Goal: Information Seeking & Learning: Learn about a topic

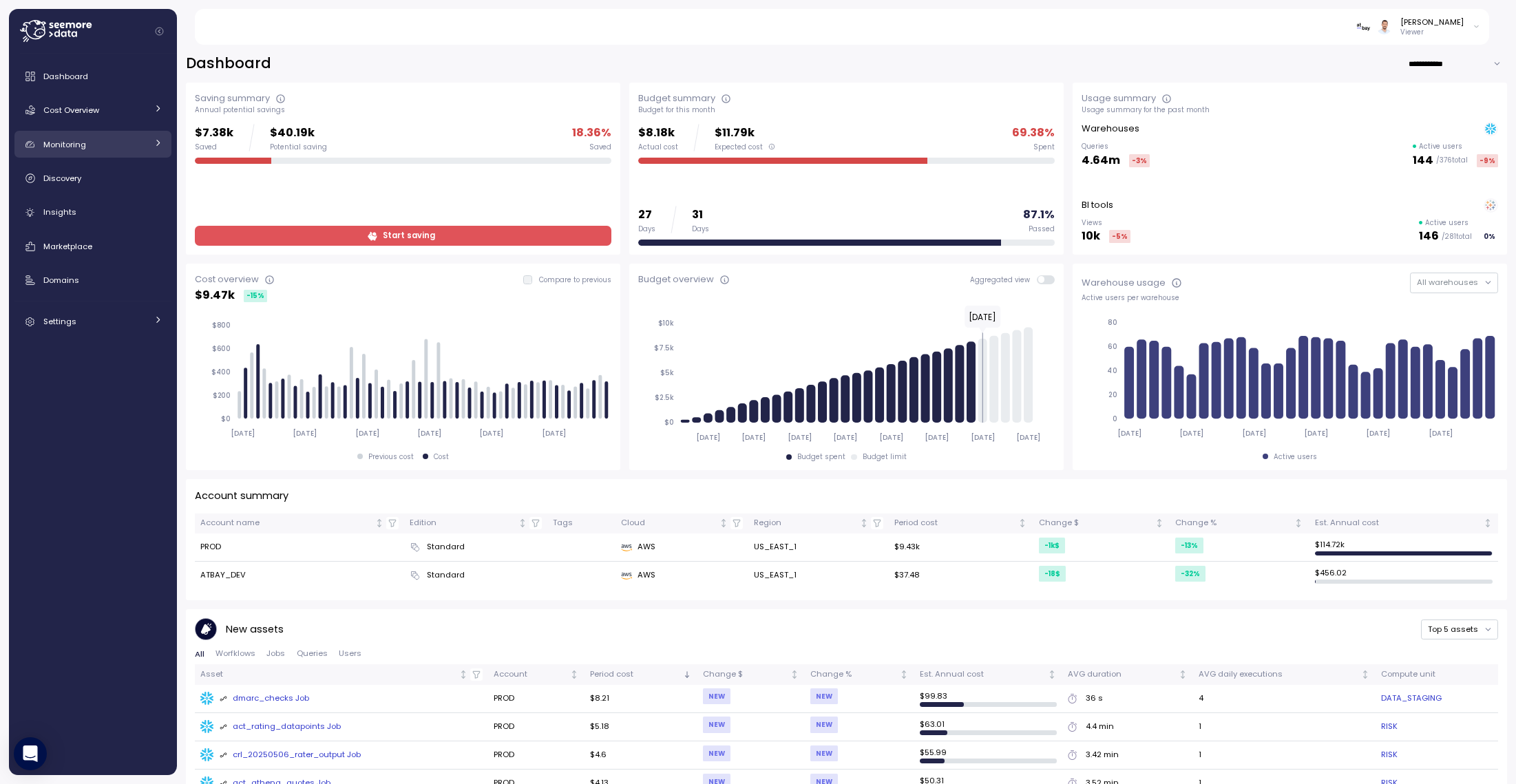
click at [135, 149] on div "Monitoring" at bounding box center [95, 144] width 103 height 14
click at [81, 182] on div "Discovery" at bounding box center [103, 178] width 119 height 14
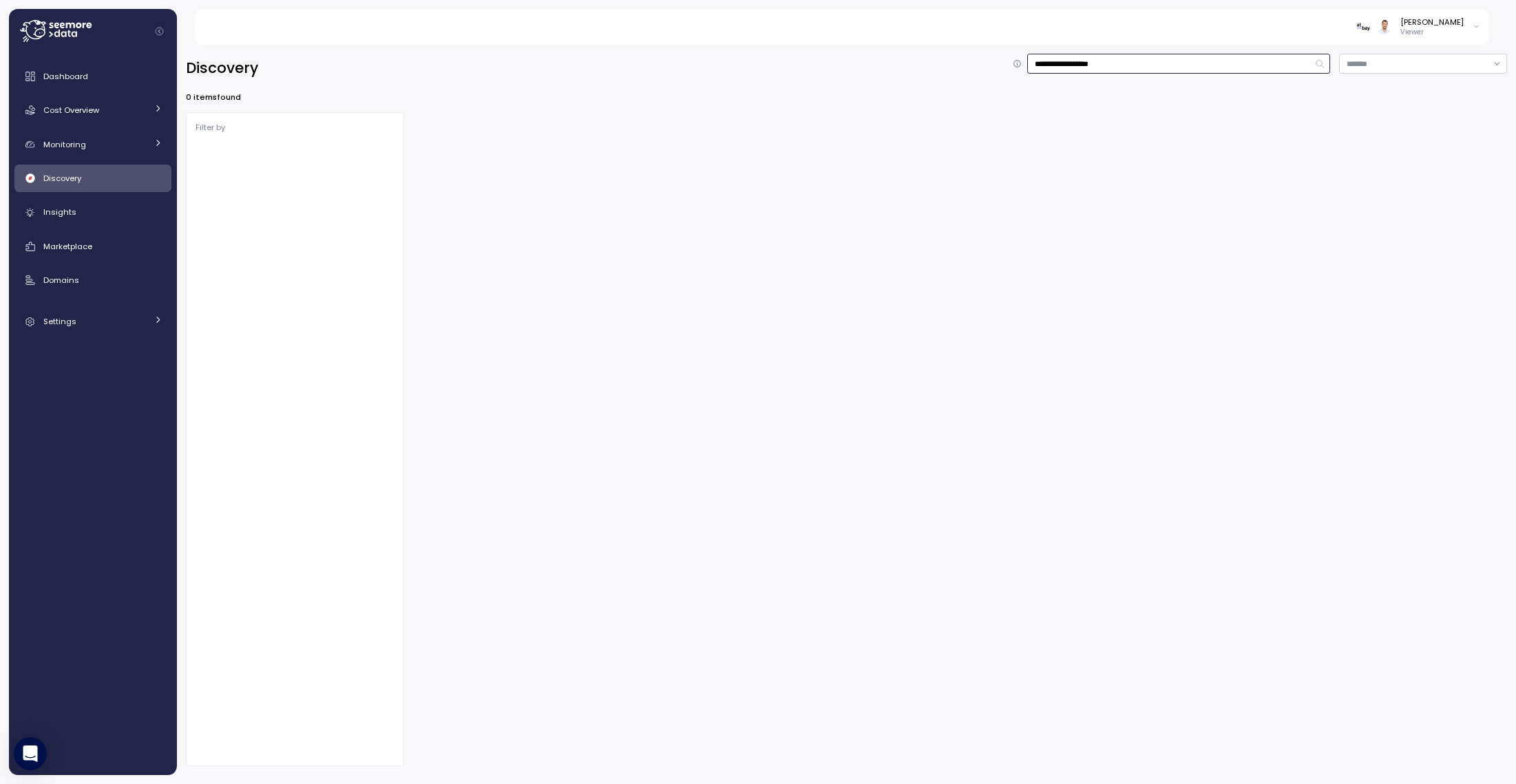
click at [1097, 66] on input "**********" at bounding box center [1179, 64] width 303 height 20
type input "**********"
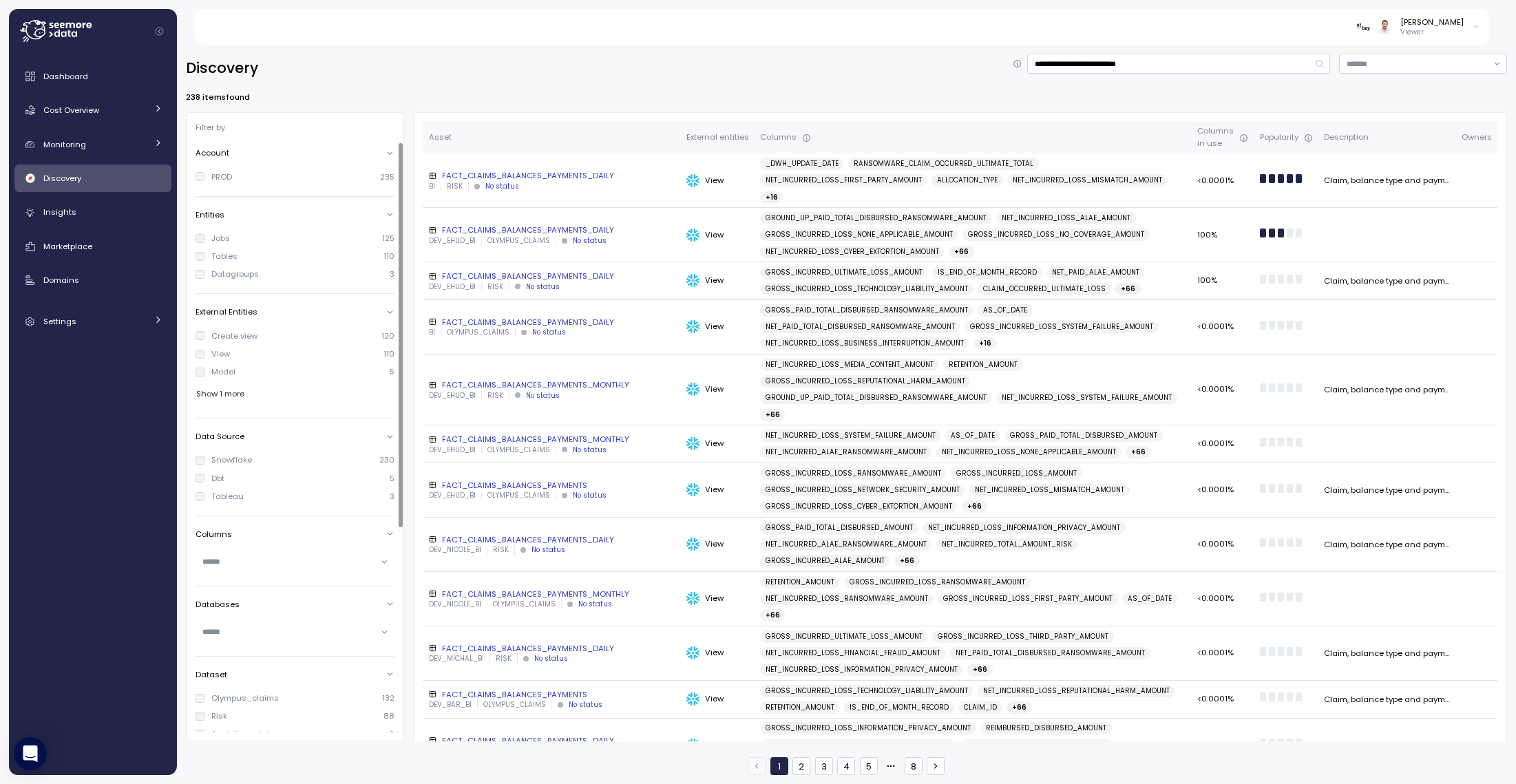
click at [233, 395] on span "Show 1 more" at bounding box center [220, 394] width 48 height 19
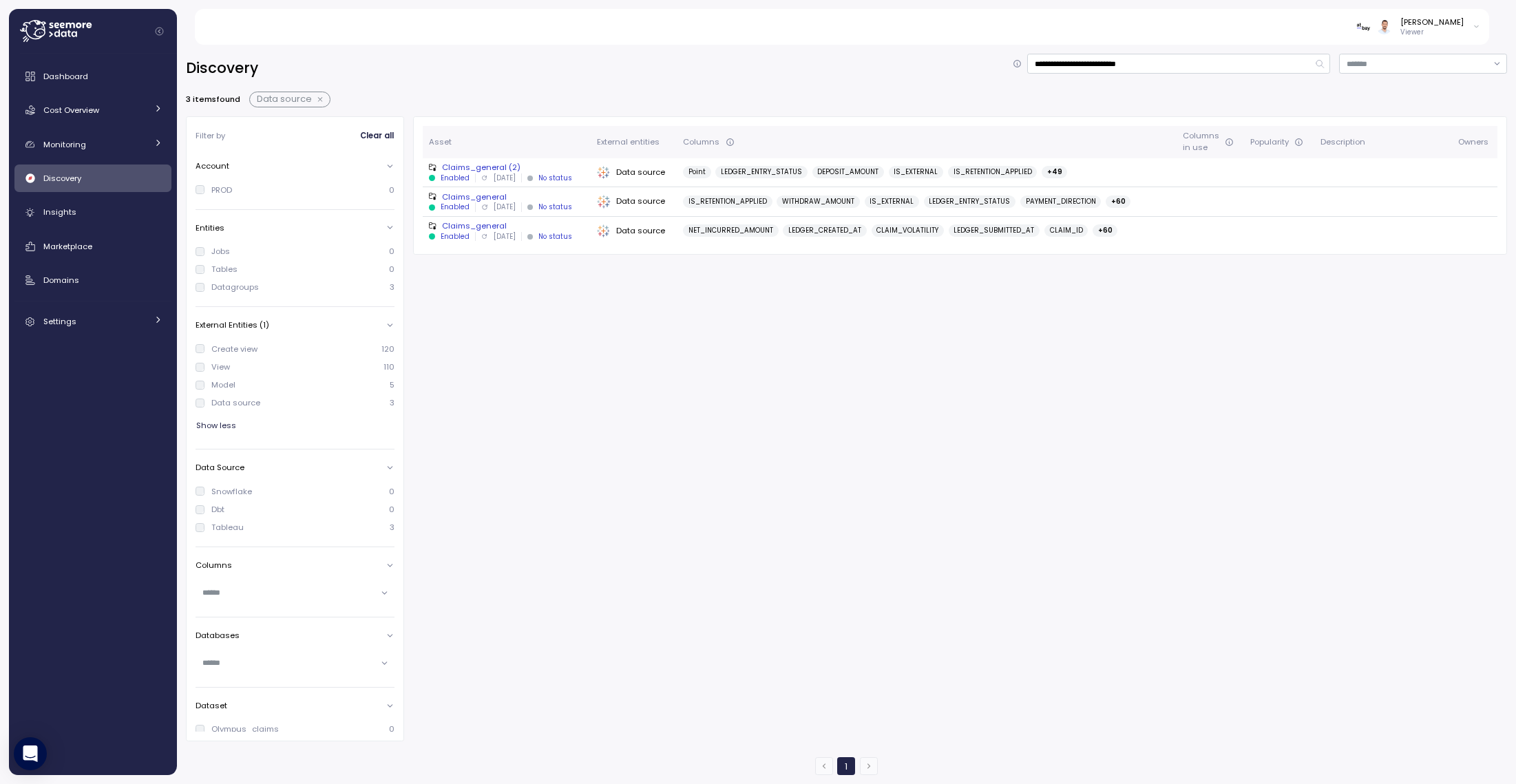
click at [475, 199] on div "Claims_general" at bounding box center [508, 197] width 158 height 11
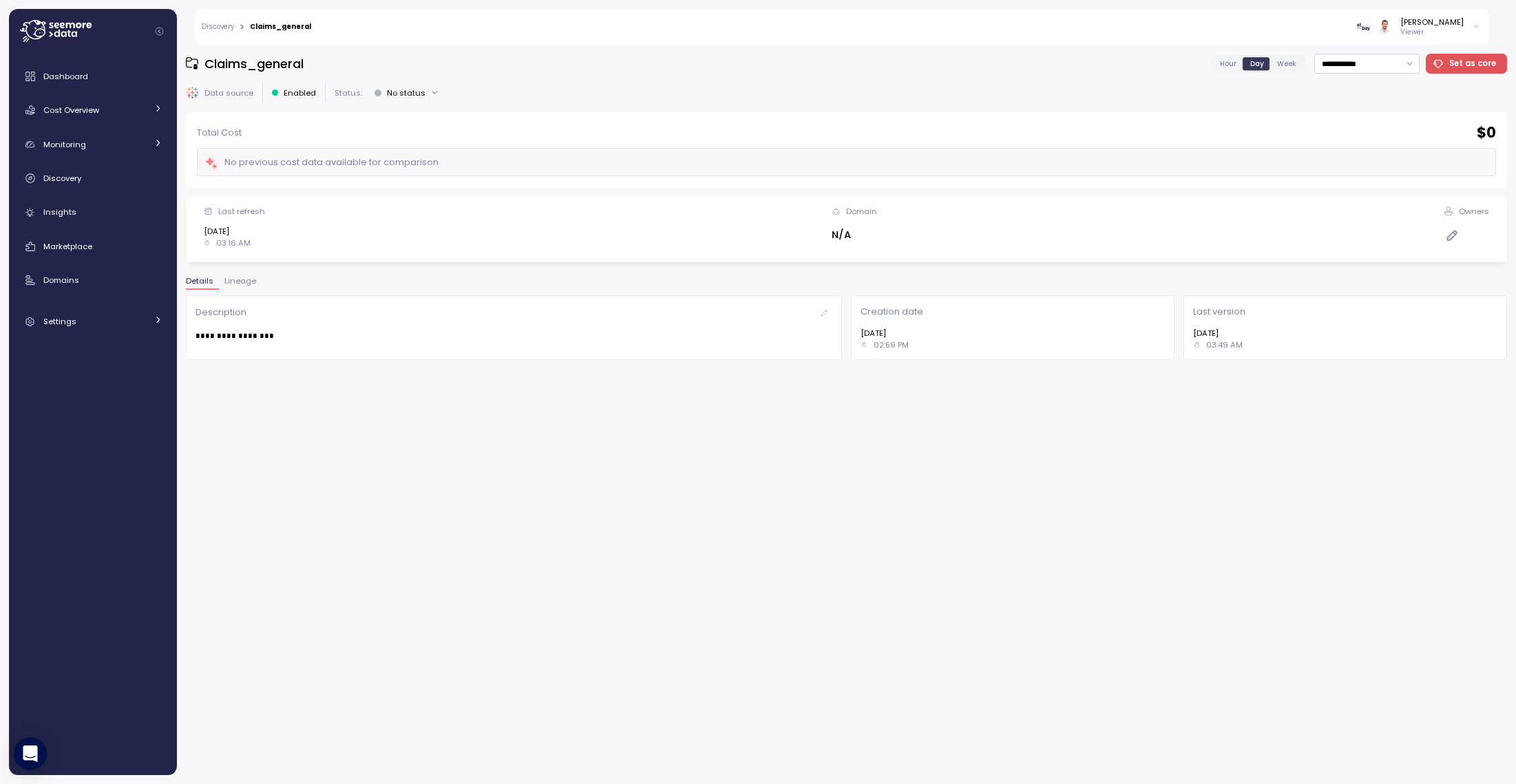
click at [246, 281] on span "Lineage" at bounding box center [241, 281] width 32 height 8
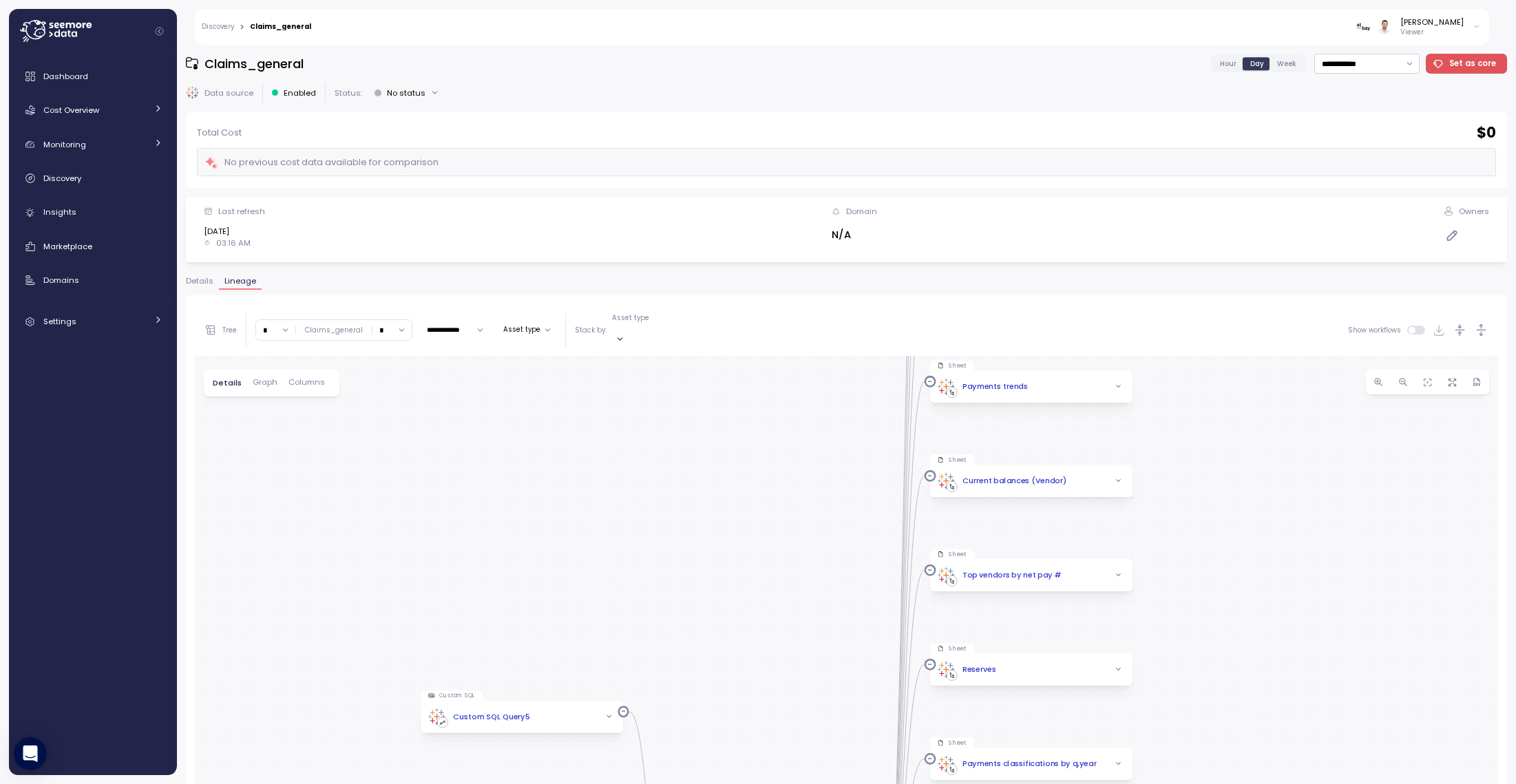
drag, startPoint x: 1206, startPoint y: 473, endPoint x: 1192, endPoint y: 584, distance: 111.9
click at [1181, 584] on div "Custom SQL Custom SQL Query5 Data source Claims_general Custom SQL Custom SQL Q…" at bounding box center [846, 695] width 1303 height 678
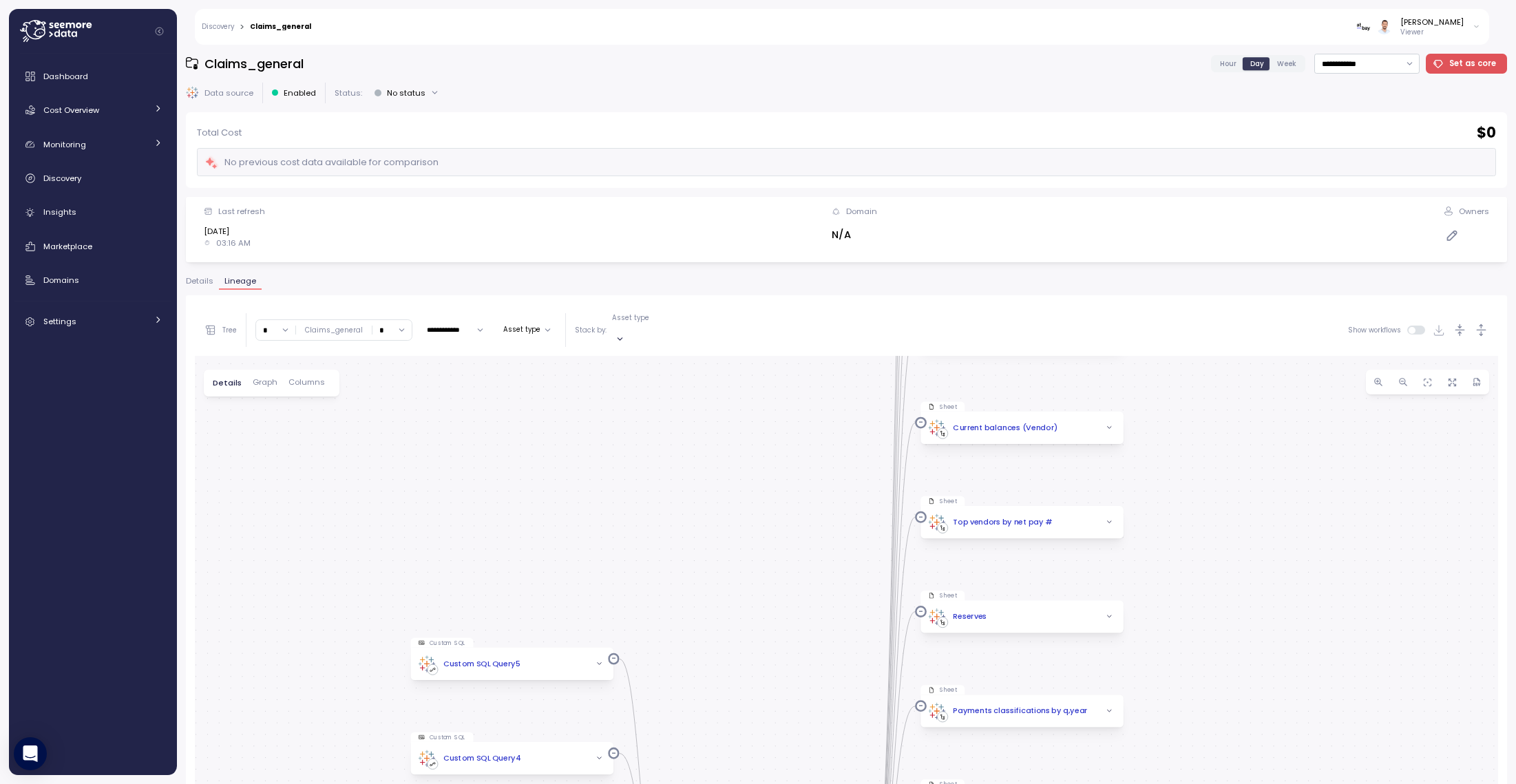
drag, startPoint x: 1184, startPoint y: 533, endPoint x: 1199, endPoint y: 534, distance: 15.0
click at [1179, 403] on div "Custom SQL Custom SQL Query5 Data source Claims_general Custom SQL Custom SQL Q…" at bounding box center [846, 695] width 1303 height 678
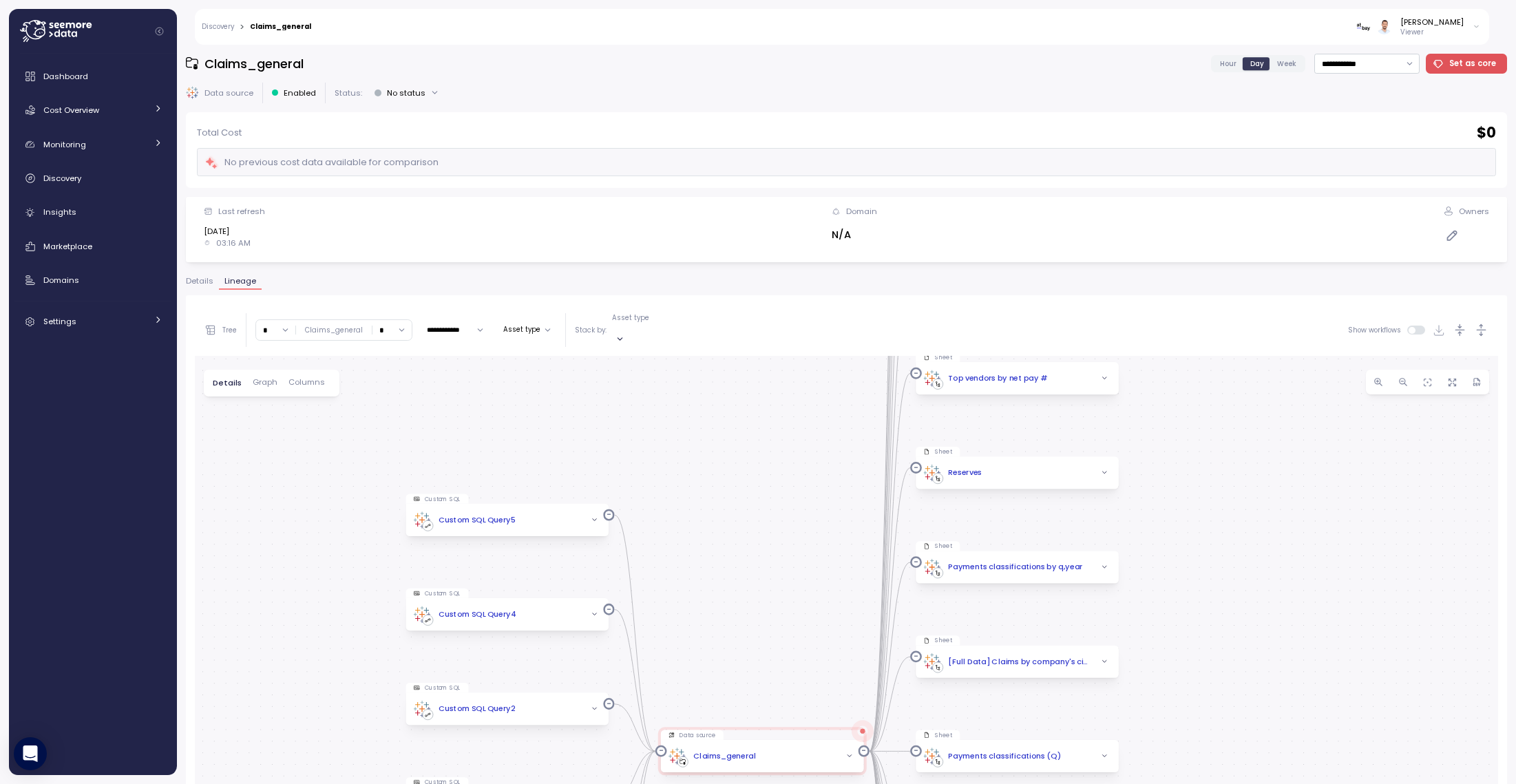
drag, startPoint x: 1198, startPoint y: 520, endPoint x: 1211, endPoint y: 554, distance: 36.4
click at [1181, 487] on div "Custom SQL Custom SQL Query5 Data source Claims_general Custom SQL Custom SQL Q…" at bounding box center [846, 695] width 1303 height 678
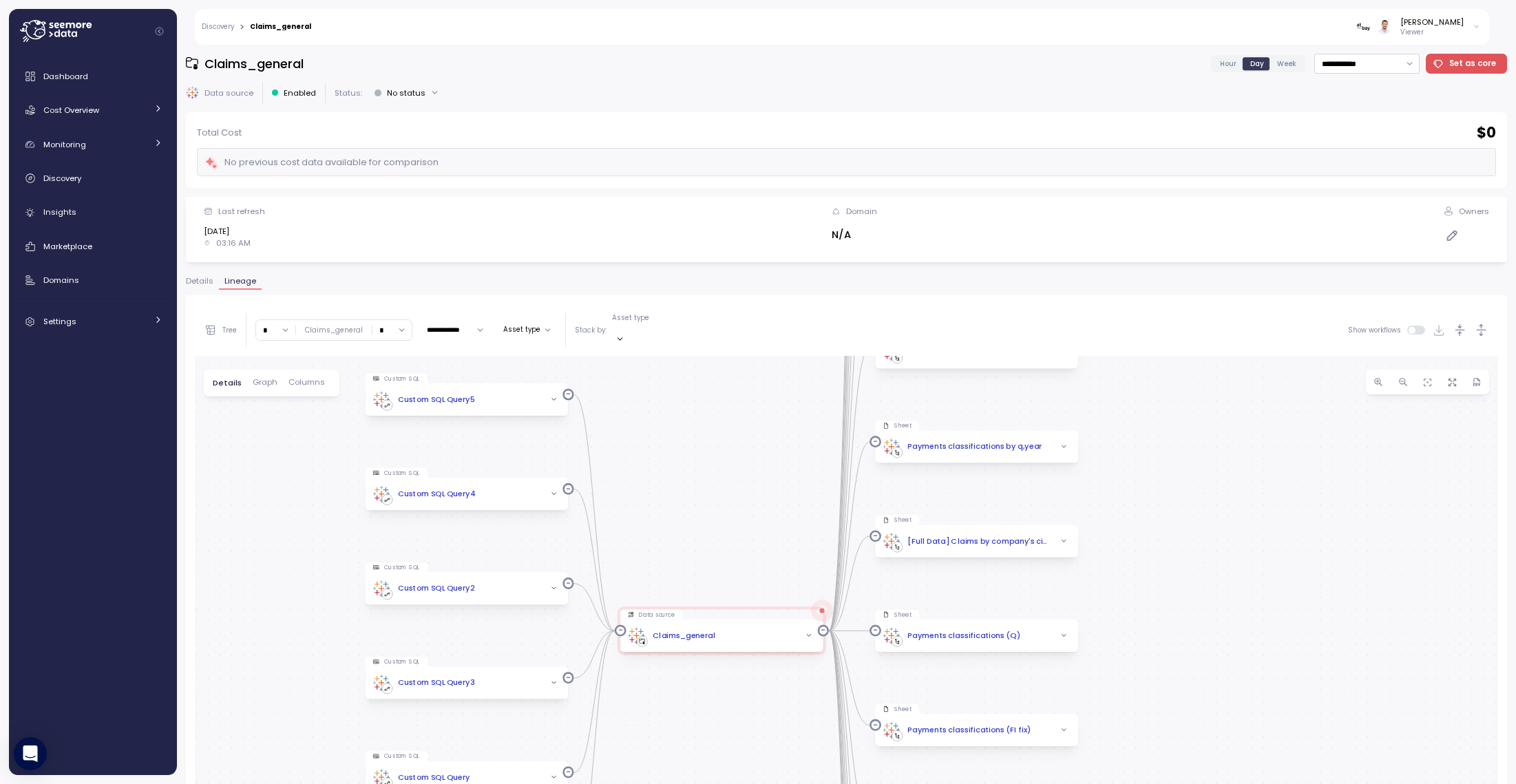
click at [1181, 536] on div "Custom SQL Custom SQL Query5 Data source Claims_general Custom SQL Custom SQL Q…" at bounding box center [846, 695] width 1303 height 678
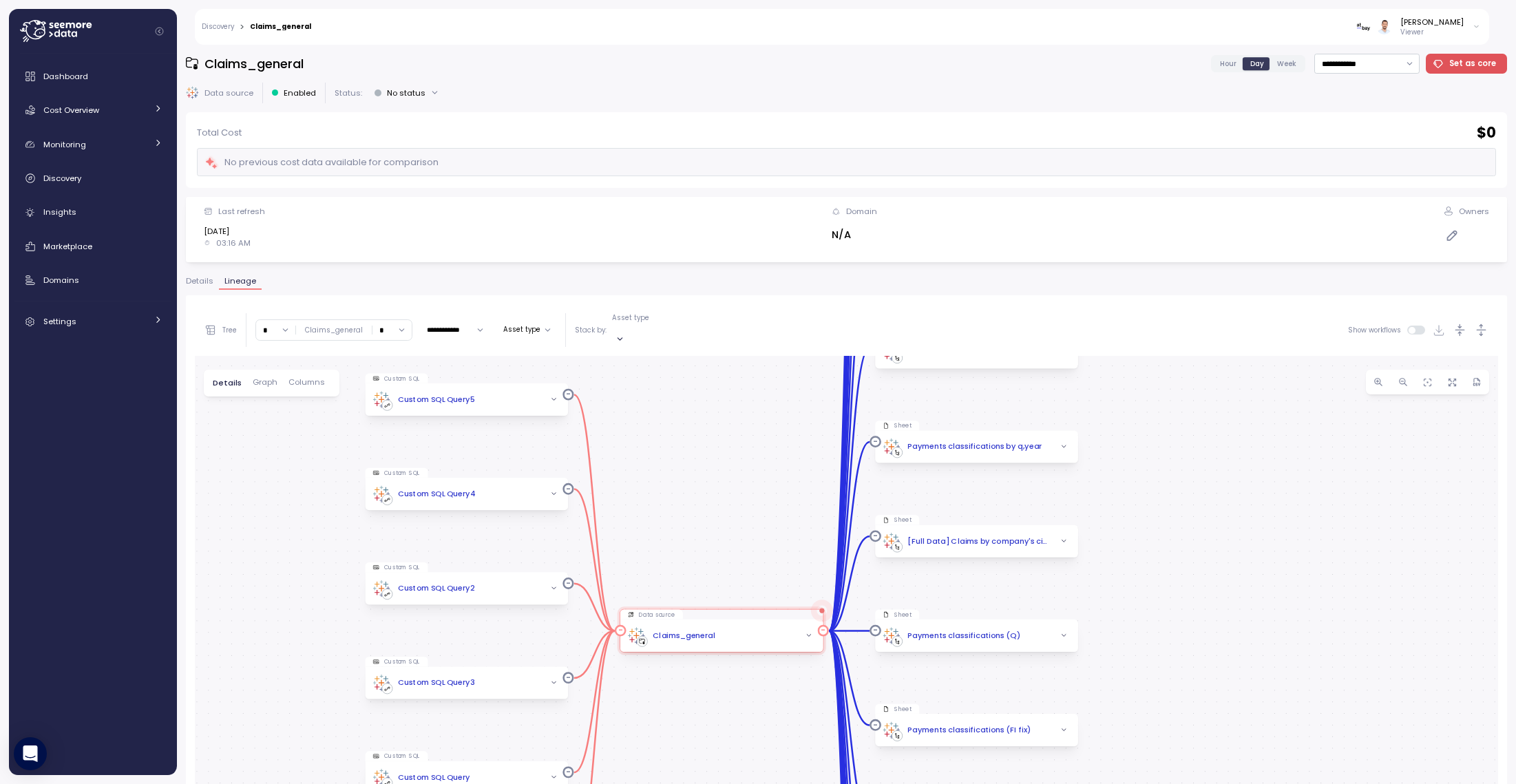
click at [807, 627] on icon "button" at bounding box center [809, 635] width 8 height 8
click at [685, 596] on div "Claims_general" at bounding box center [684, 602] width 62 height 11
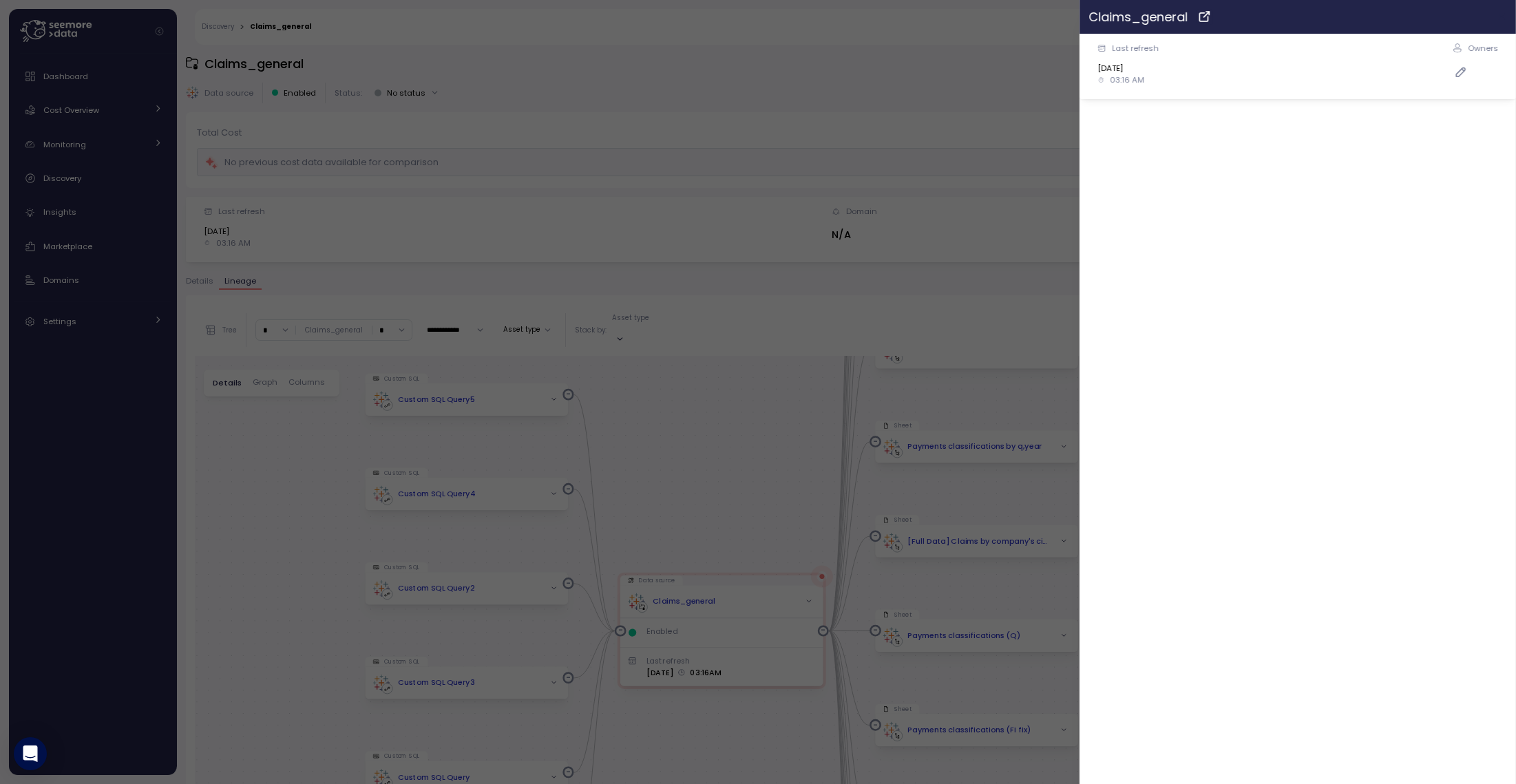
click at [1181, 22] on button "button" at bounding box center [1502, 17] width 16 height 16
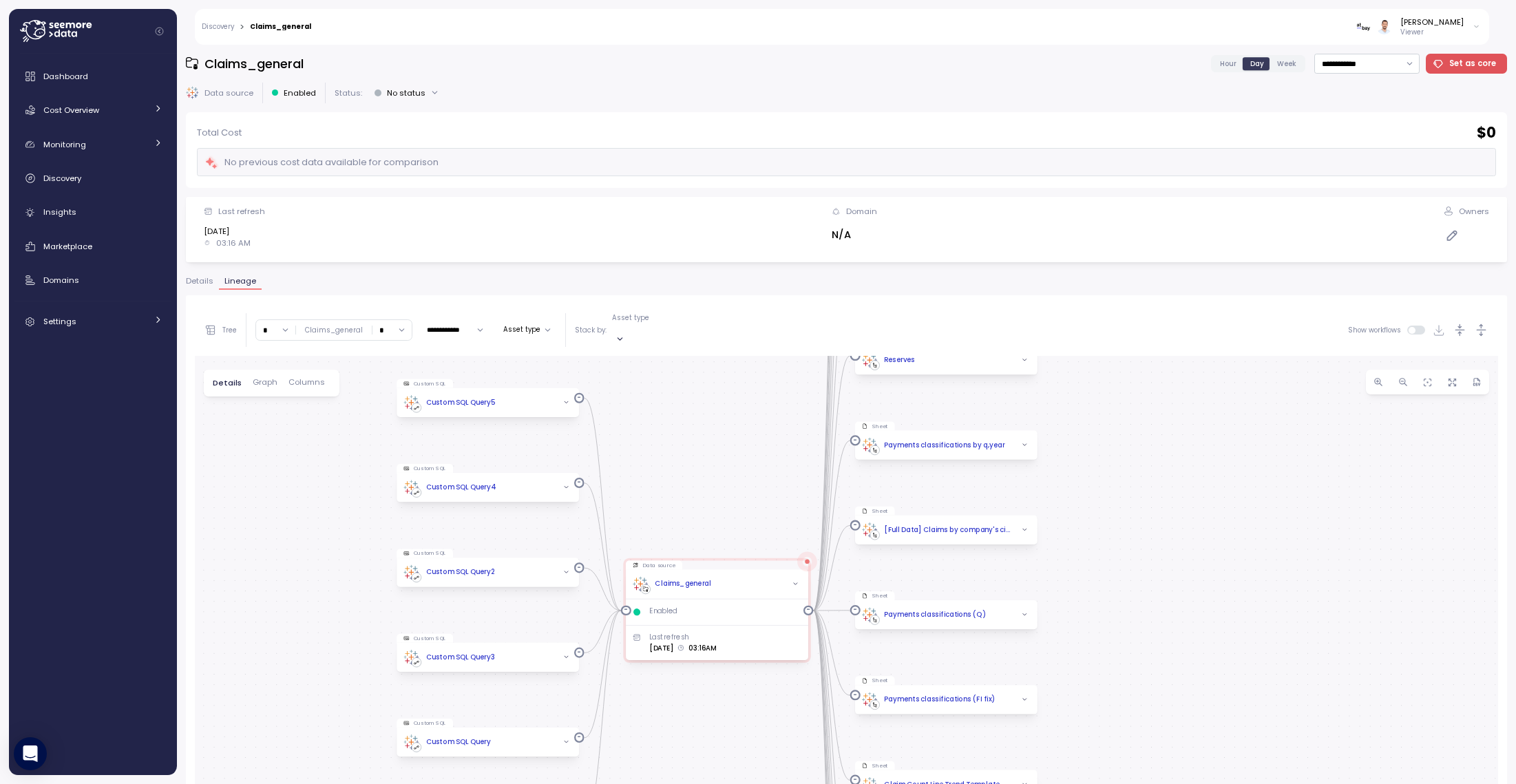
click at [295, 24] on div "Claims_general" at bounding box center [280, 27] width 61 height 7
click at [283, 29] on div "Claims_general" at bounding box center [280, 27] width 61 height 7
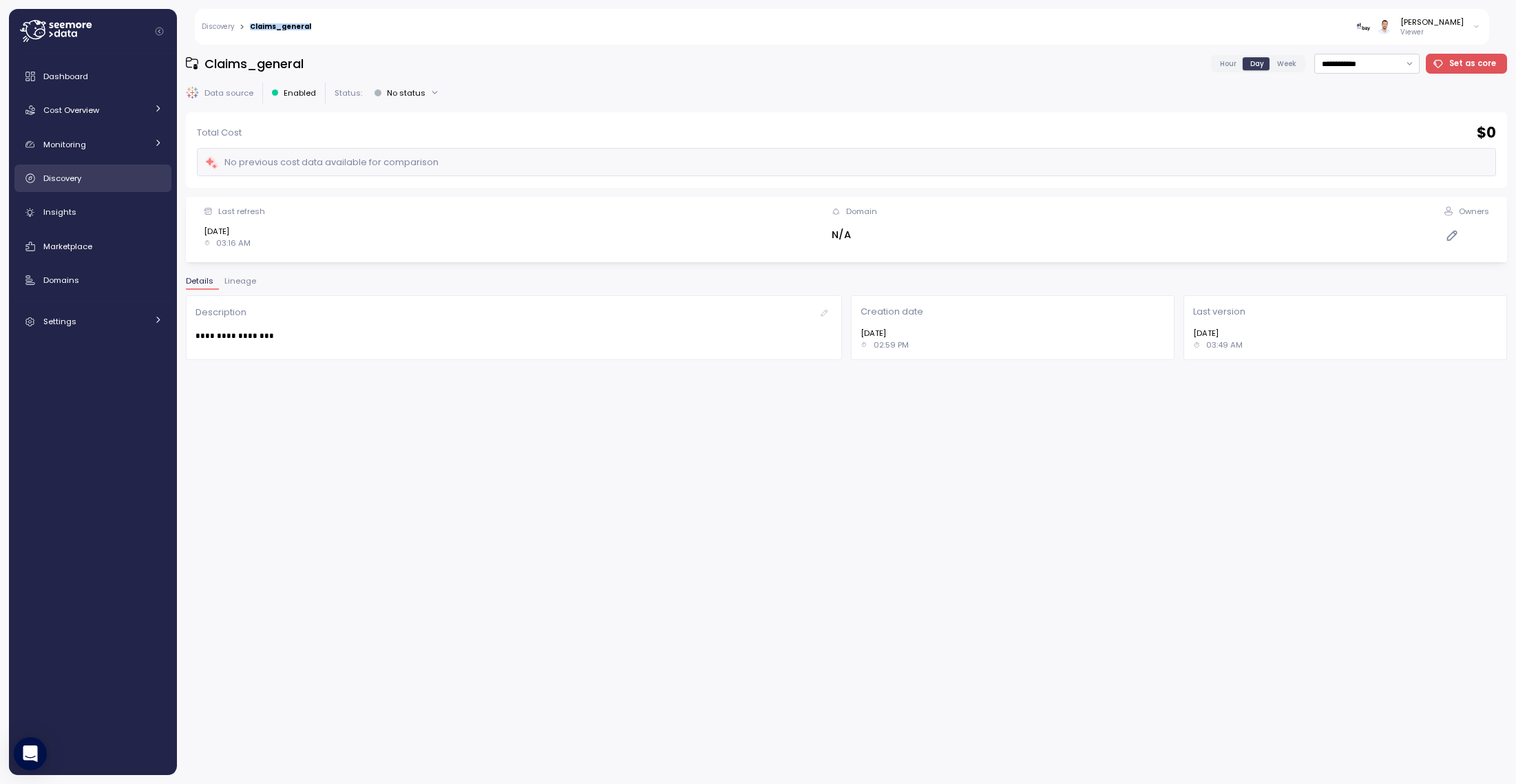
click at [65, 182] on span "Discovery" at bounding box center [62, 178] width 38 height 11
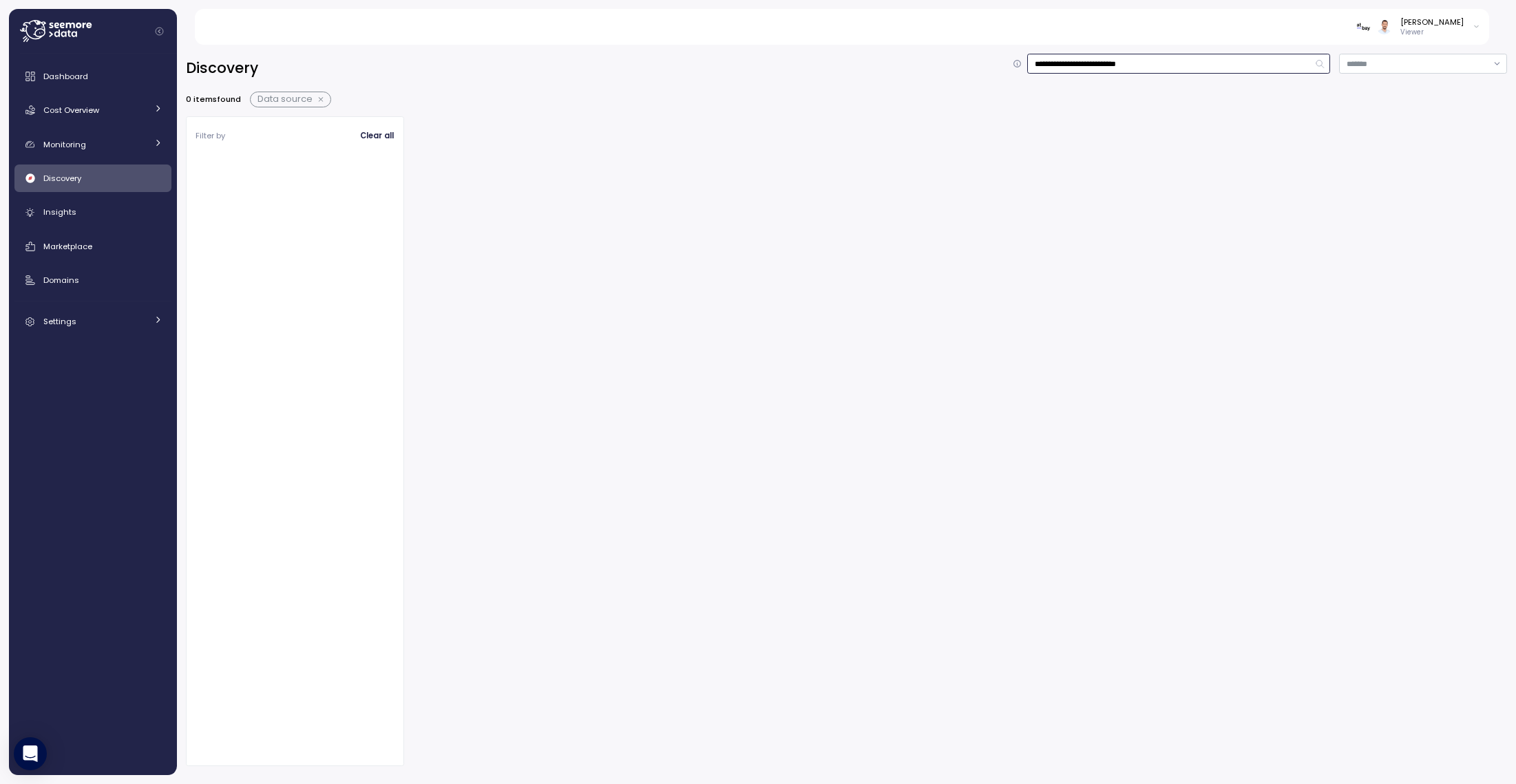
click at [1128, 65] on input "**********" at bounding box center [1179, 64] width 303 height 20
click at [1181, 64] on input "**********" at bounding box center [1179, 64] width 303 height 20
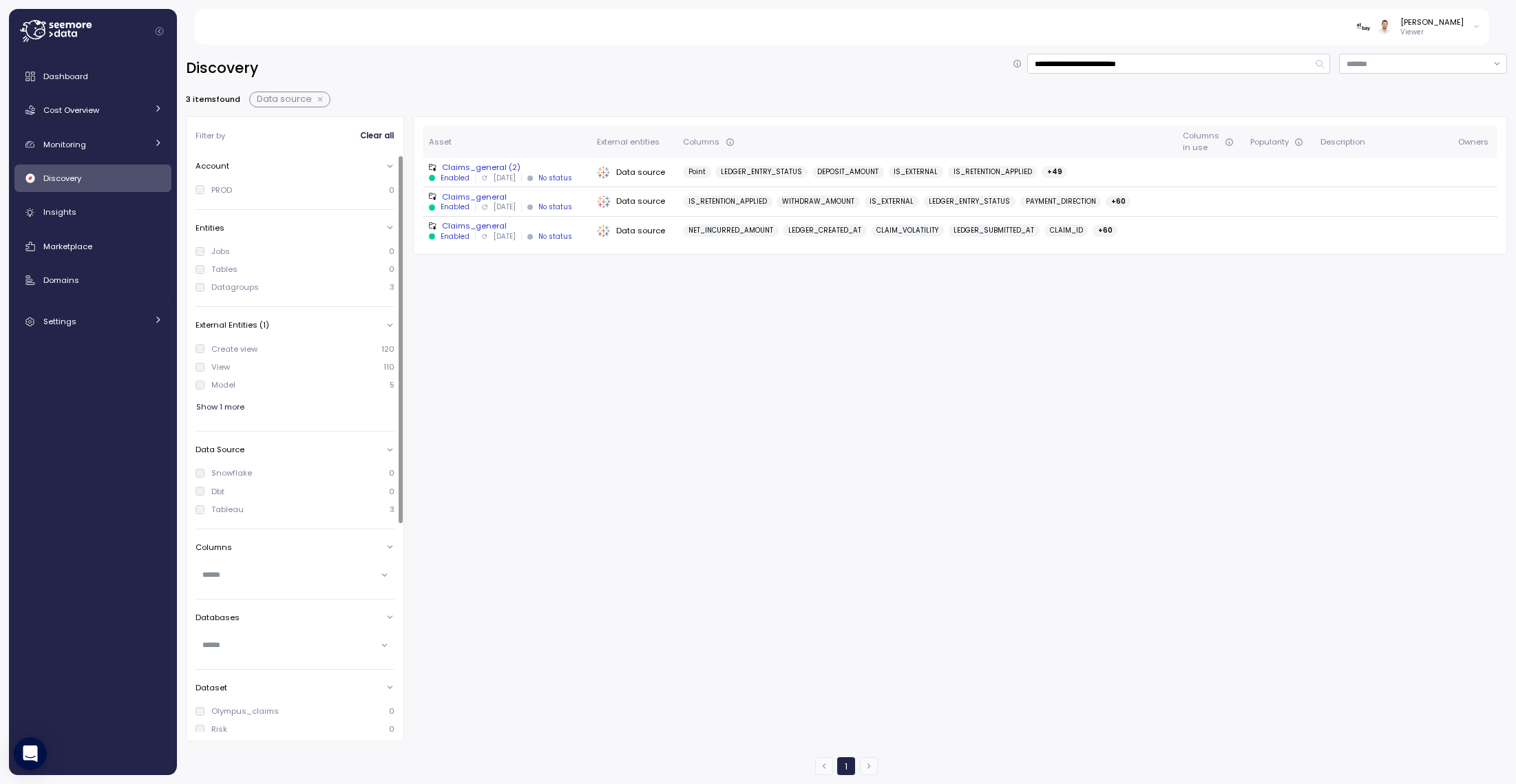
click at [222, 401] on span "Show 1 more" at bounding box center [220, 407] width 48 height 19
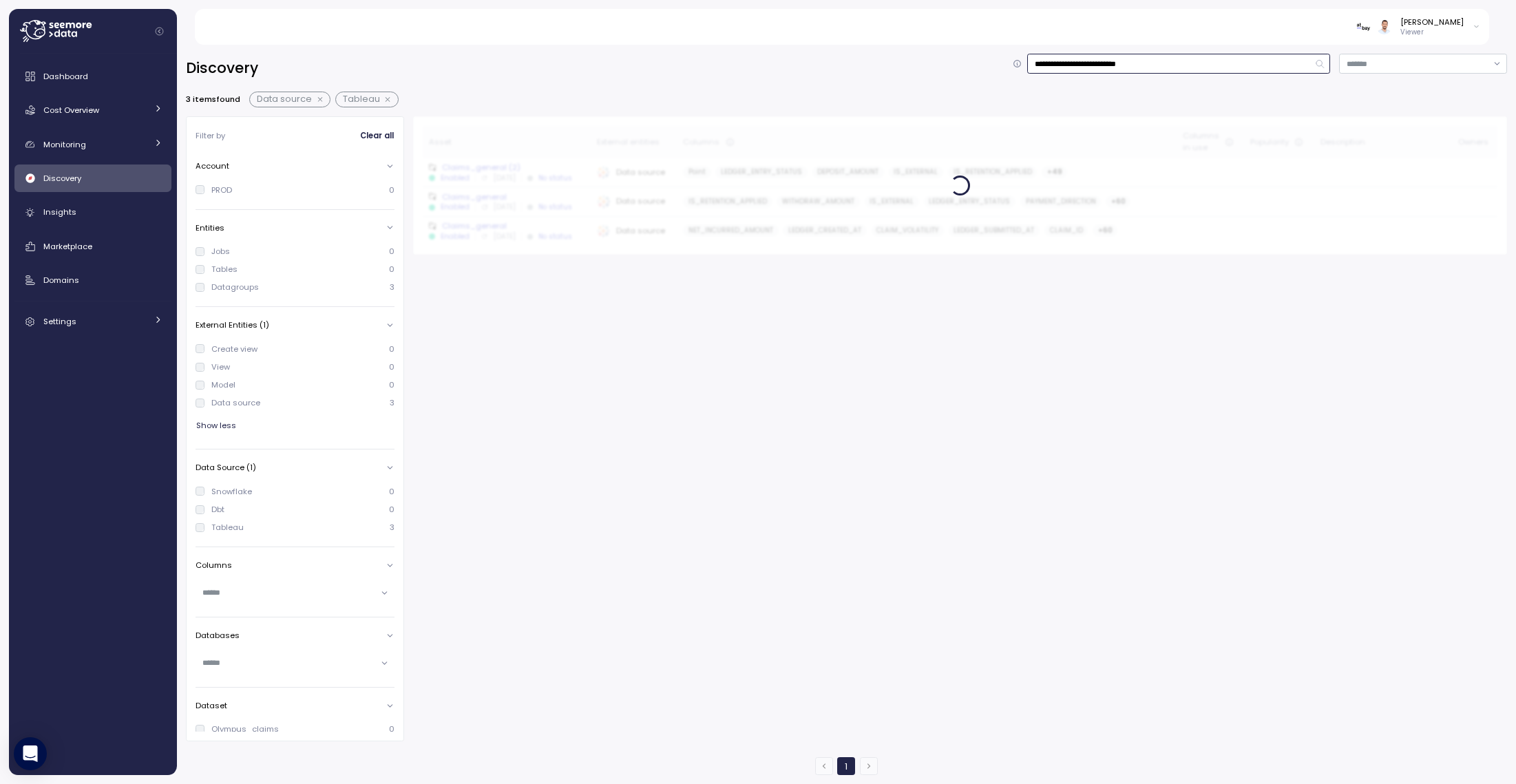
click at [1074, 62] on input "**********" at bounding box center [1179, 64] width 303 height 20
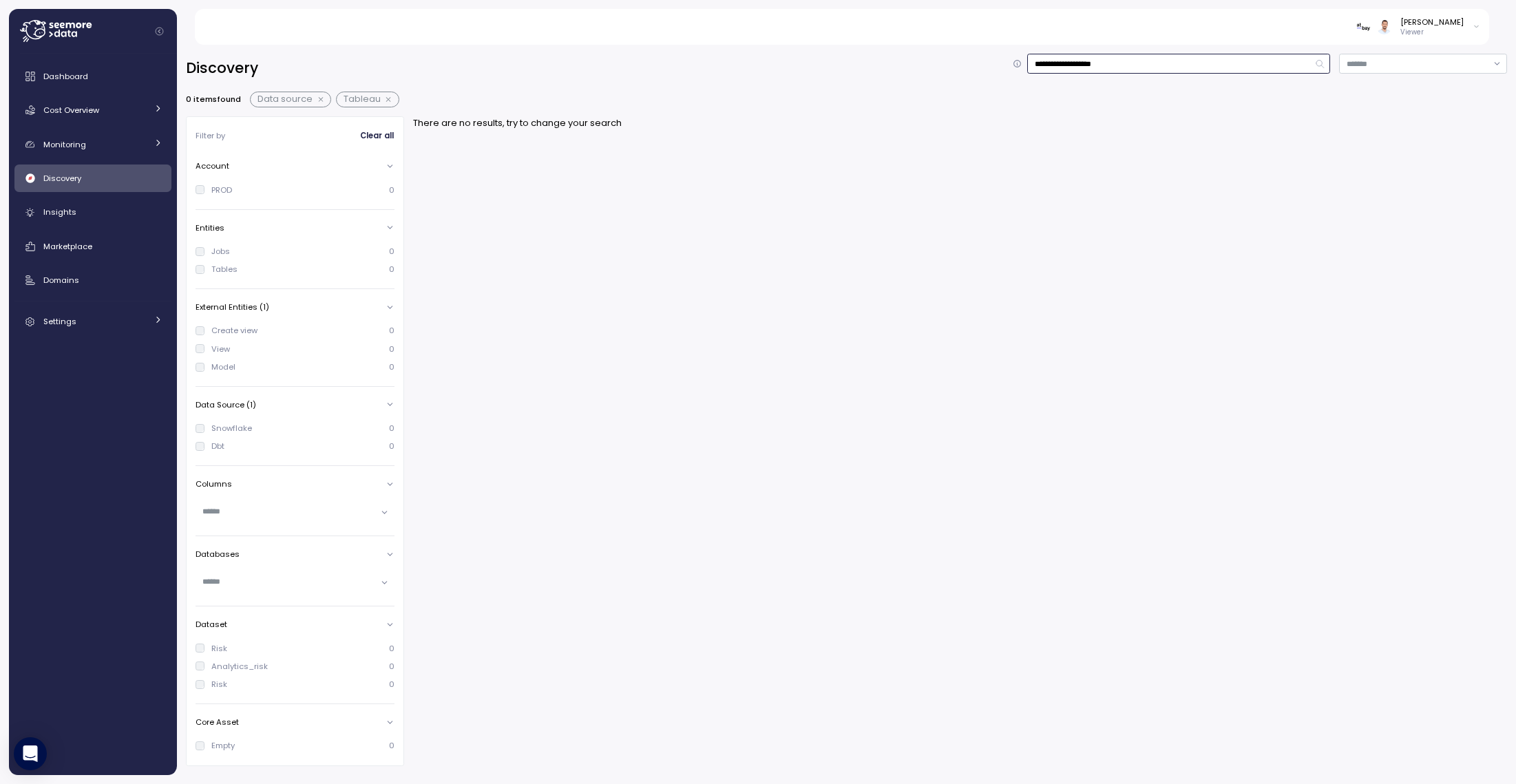
click at [1085, 60] on input "**********" at bounding box center [1179, 64] width 303 height 20
type input "**********"
click at [194, 430] on div "Filter by Clear all Account PROD 0 Entities Jobs 0 Tables 0 External Entities (…" at bounding box center [295, 441] width 219 height 650
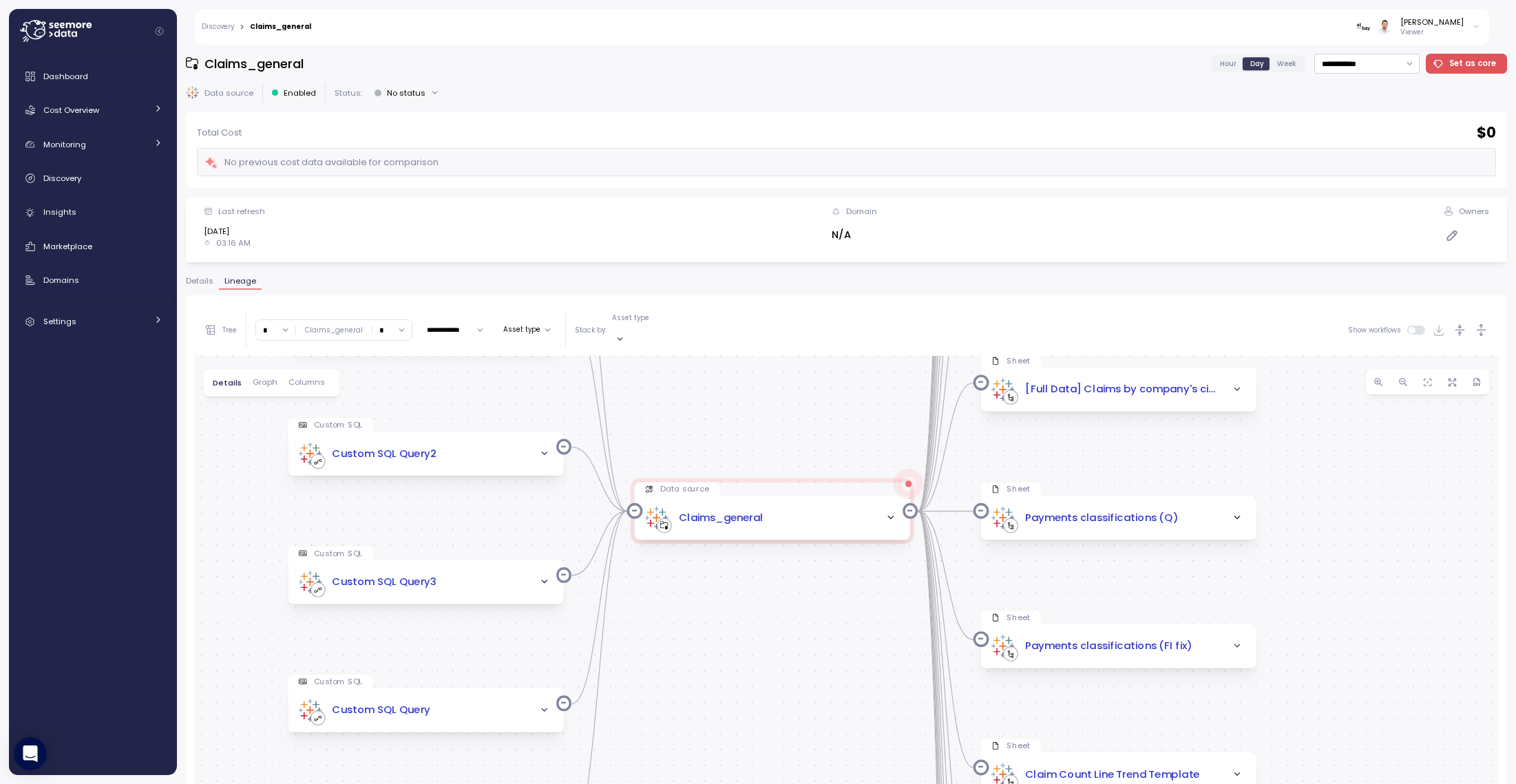
drag, startPoint x: 824, startPoint y: 551, endPoint x: 786, endPoint y: 408, distance: 148.0
click at [786, 408] on div "Custom SQL Custom SQL Query5 Data source Claims_general Custom SQL Custom SQL Q…" at bounding box center [846, 695] width 1303 height 678
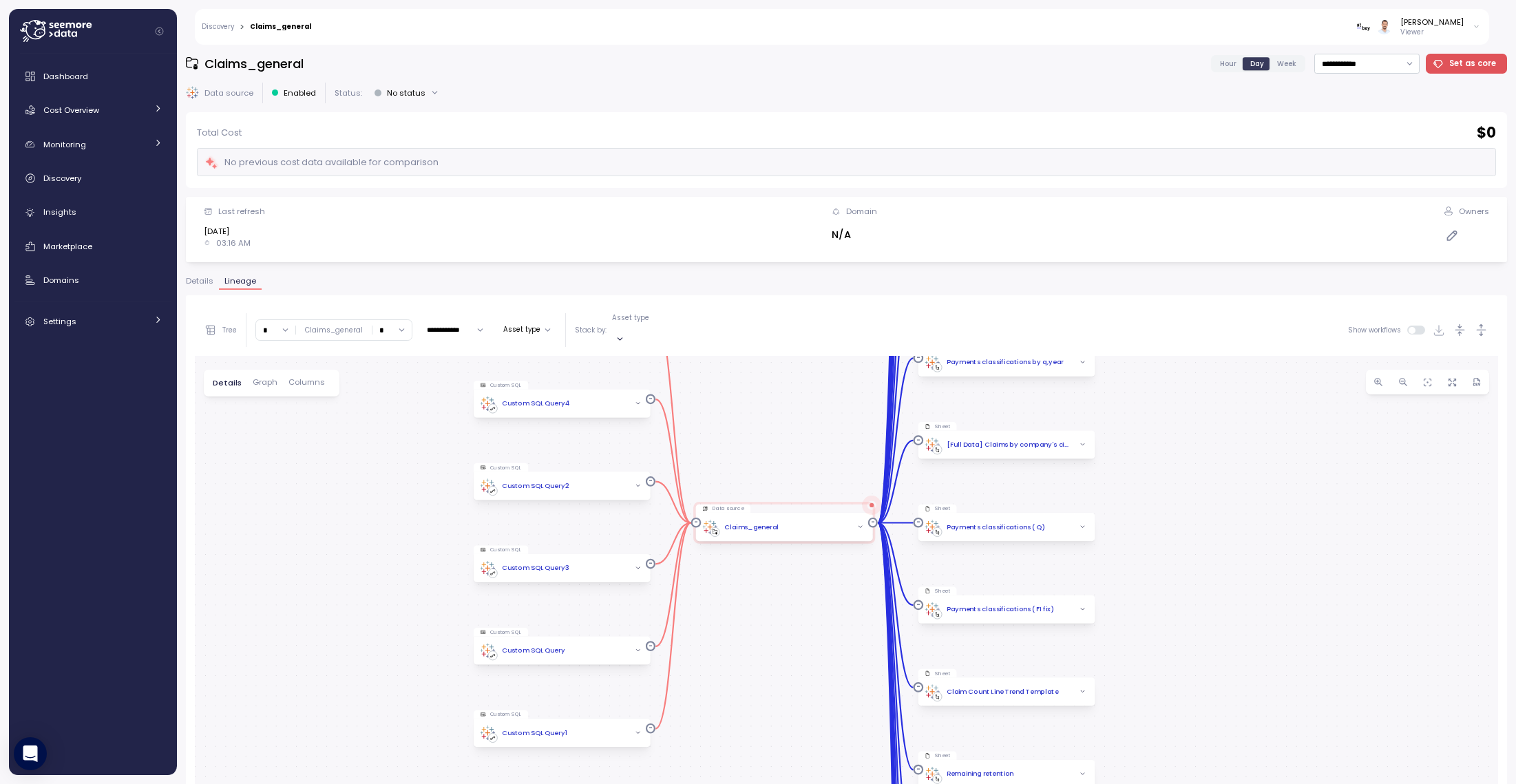
click at [857, 524] on icon "button" at bounding box center [861, 528] width 7 height 7
click at [860, 494] on icon "button" at bounding box center [861, 498] width 7 height 7
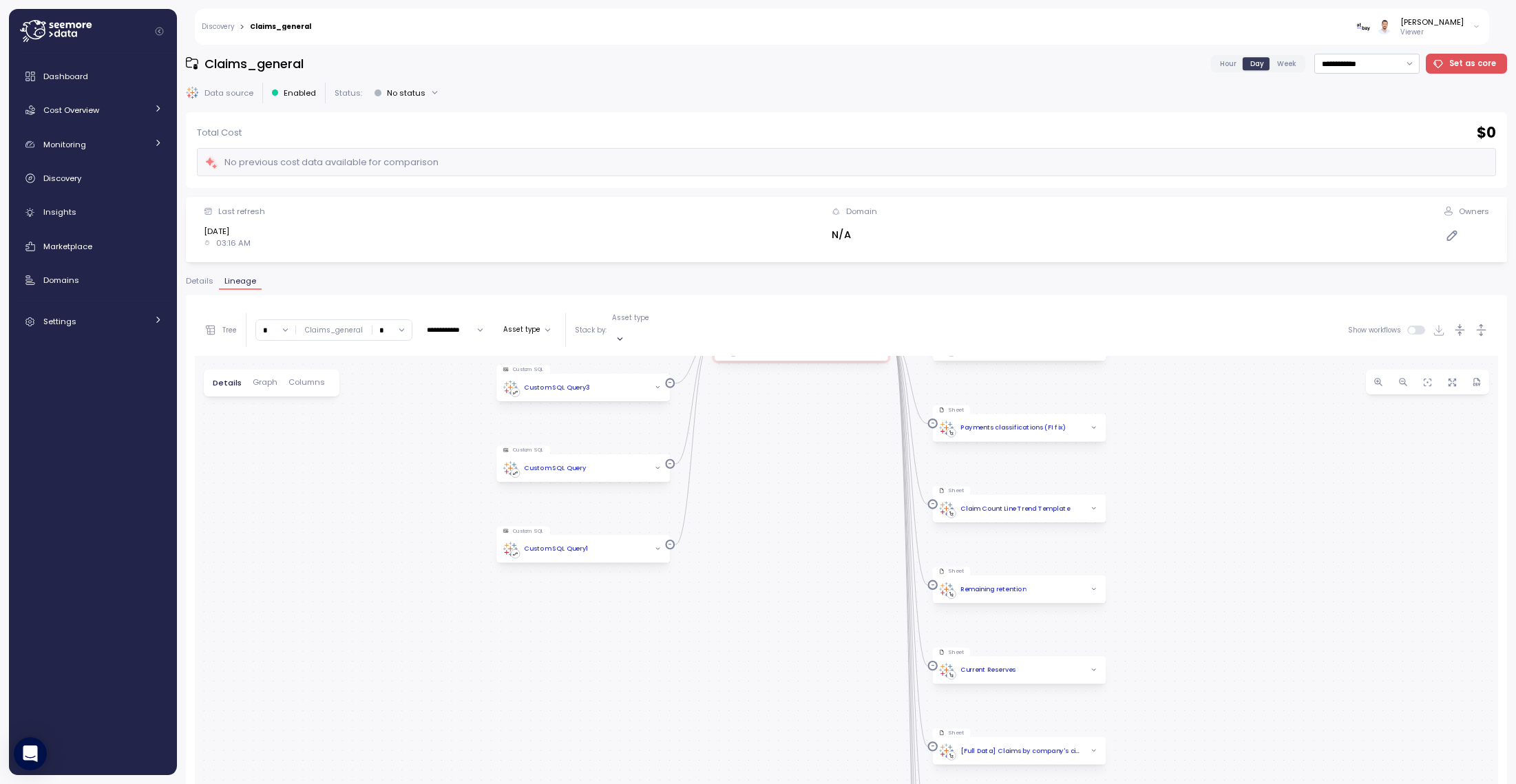
drag, startPoint x: 1161, startPoint y: 730, endPoint x: 1163, endPoint y: 566, distance: 164.0
click at [1163, 566] on div "Custom SQL Custom SQL Query5 Data source Claims_general Custom SQL Custom SQL Q…" at bounding box center [846, 695] width 1303 height 678
drag, startPoint x: 1157, startPoint y: 597, endPoint x: 1148, endPoint y: 587, distance: 13.5
click at [1149, 587] on div "Custom SQL Custom SQL Query5 Data source Claims_general Custom SQL Custom SQL Q…" at bounding box center [846, 695] width 1303 height 678
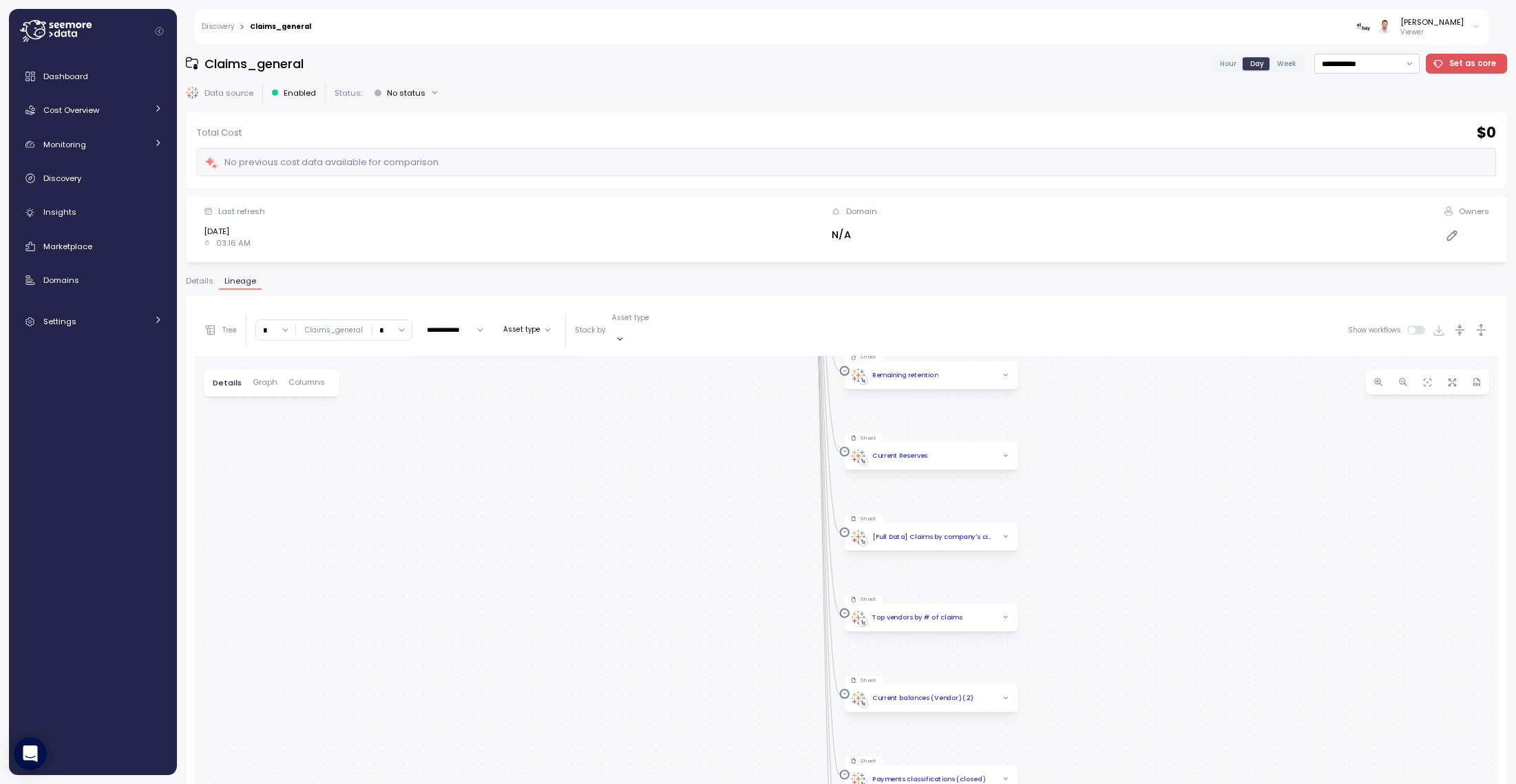
click at [1125, 571] on div "Custom SQL Custom SQL Query5 Data source Claims_general Custom SQL Custom SQL Q…" at bounding box center [846, 695] width 1303 height 678
drag, startPoint x: 1139, startPoint y: 655, endPoint x: 1126, endPoint y: 655, distance: 13.0
click at [1121, 579] on div "Custom SQL Custom SQL Query5 Data source Claims_general Custom SQL Custom SQL Q…" at bounding box center [846, 695] width 1303 height 678
click at [1103, 585] on div "Custom SQL Custom SQL Query5 Data source Claims_general Custom SQL Custom SQL Q…" at bounding box center [846, 695] width 1303 height 678
click at [1072, 543] on div "Custom SQL Custom SQL Query5 Data source Claims_general Custom SQL Custom SQL Q…" at bounding box center [846, 695] width 1303 height 678
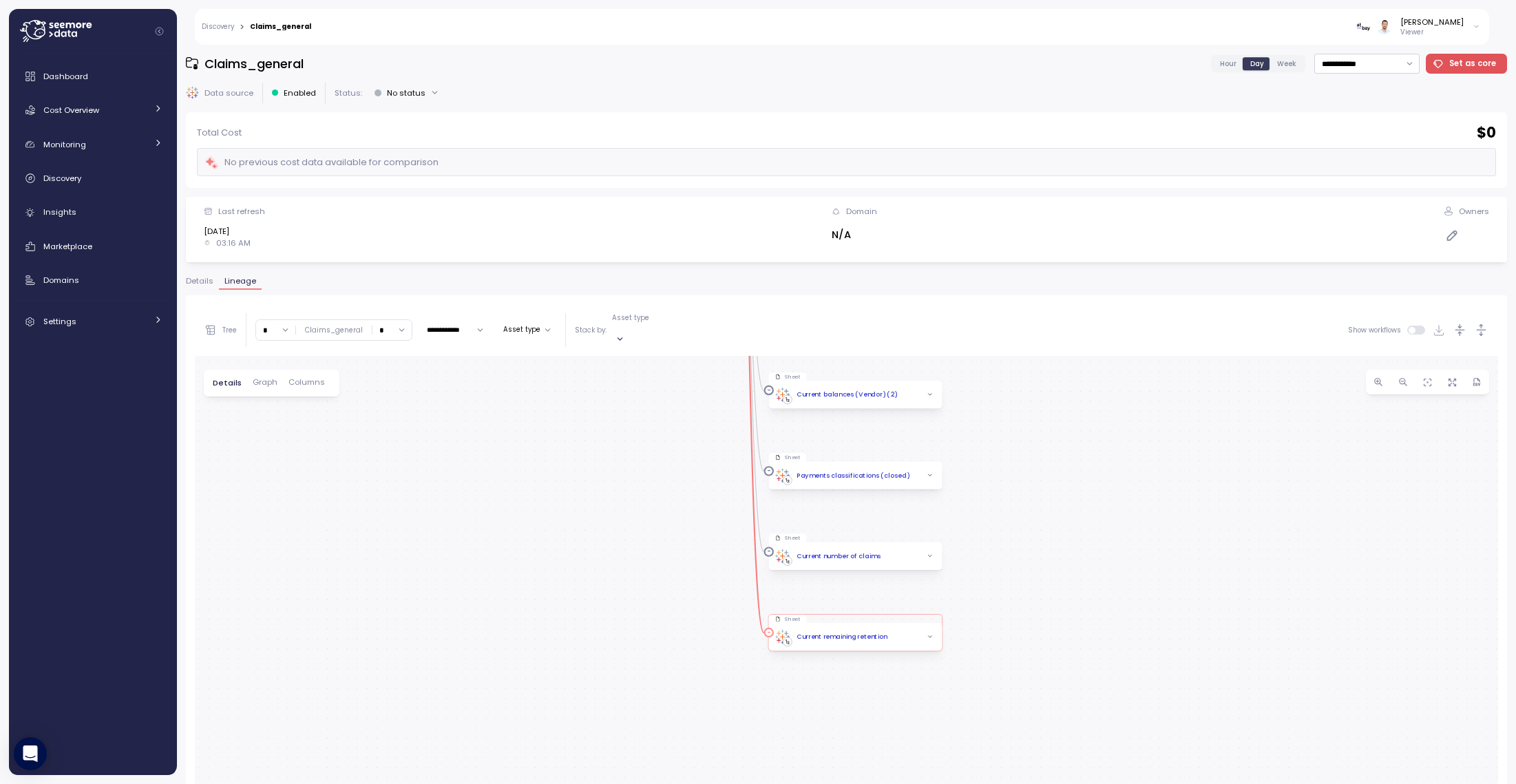
click at [866, 632] on div "Current remaining retention" at bounding box center [842, 636] width 91 height 9
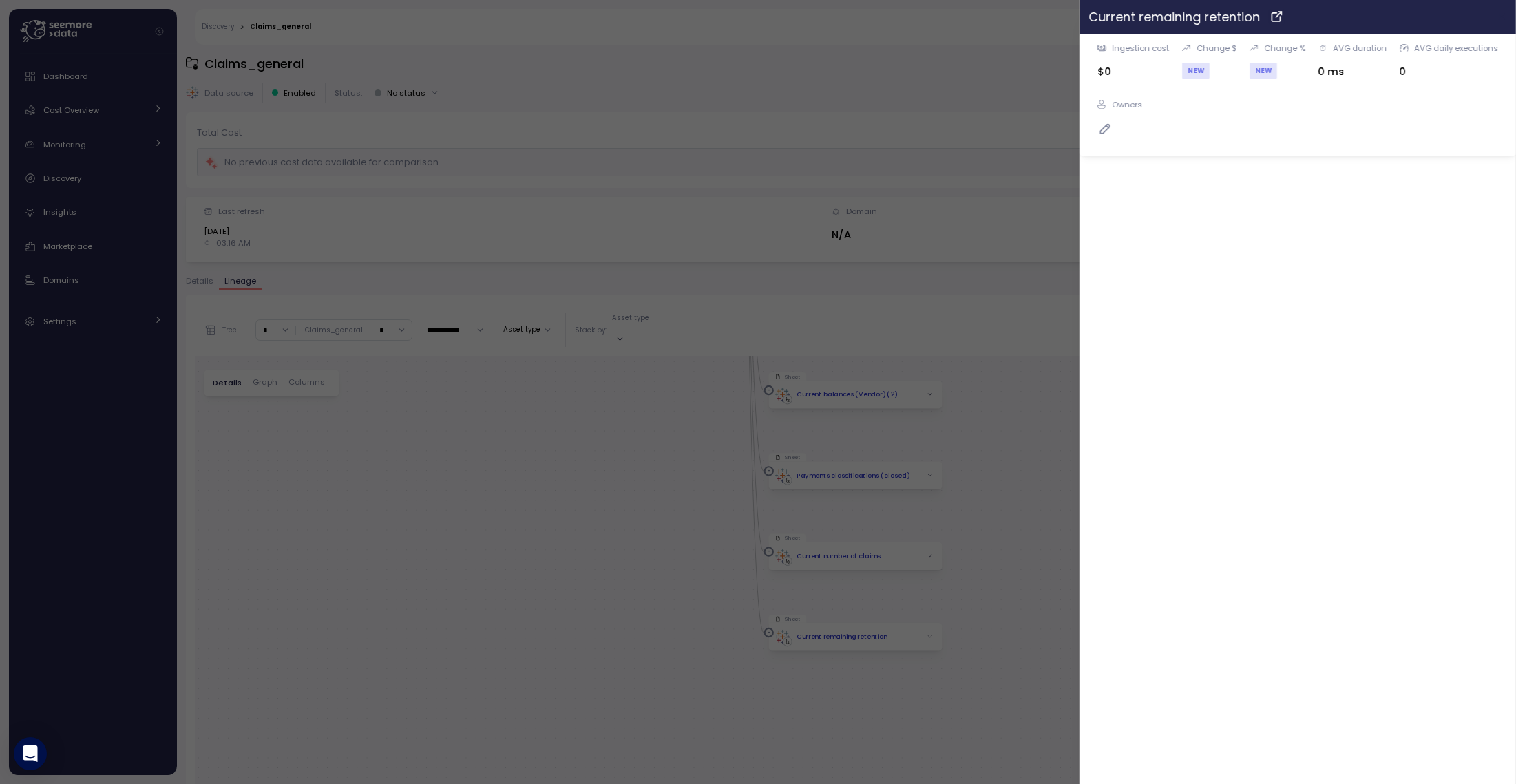
click at [1500, 19] on icon "button" at bounding box center [1502, 17] width 6 height 6
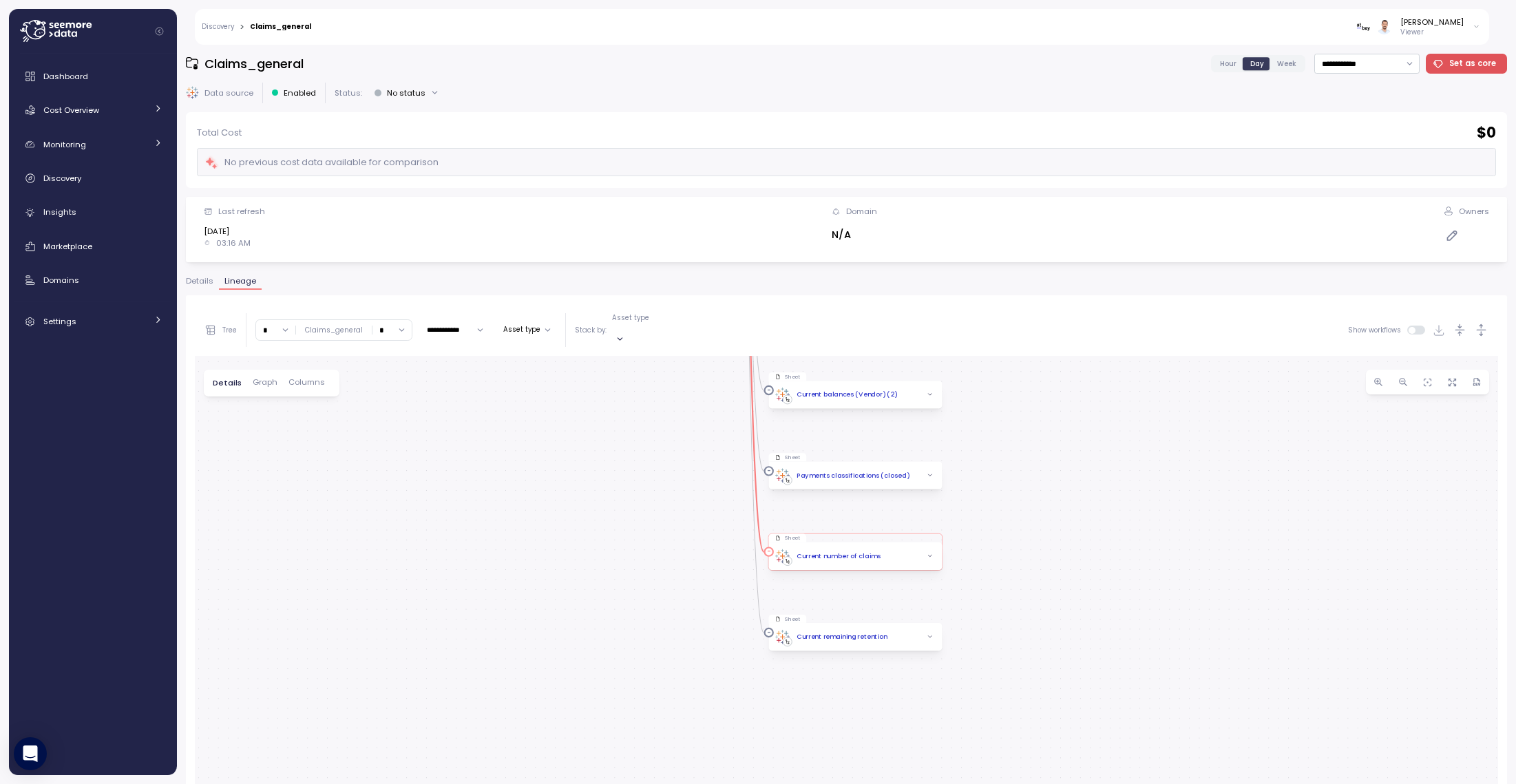
click at [862, 551] on div "Current number of claims" at bounding box center [838, 556] width 84 height 9
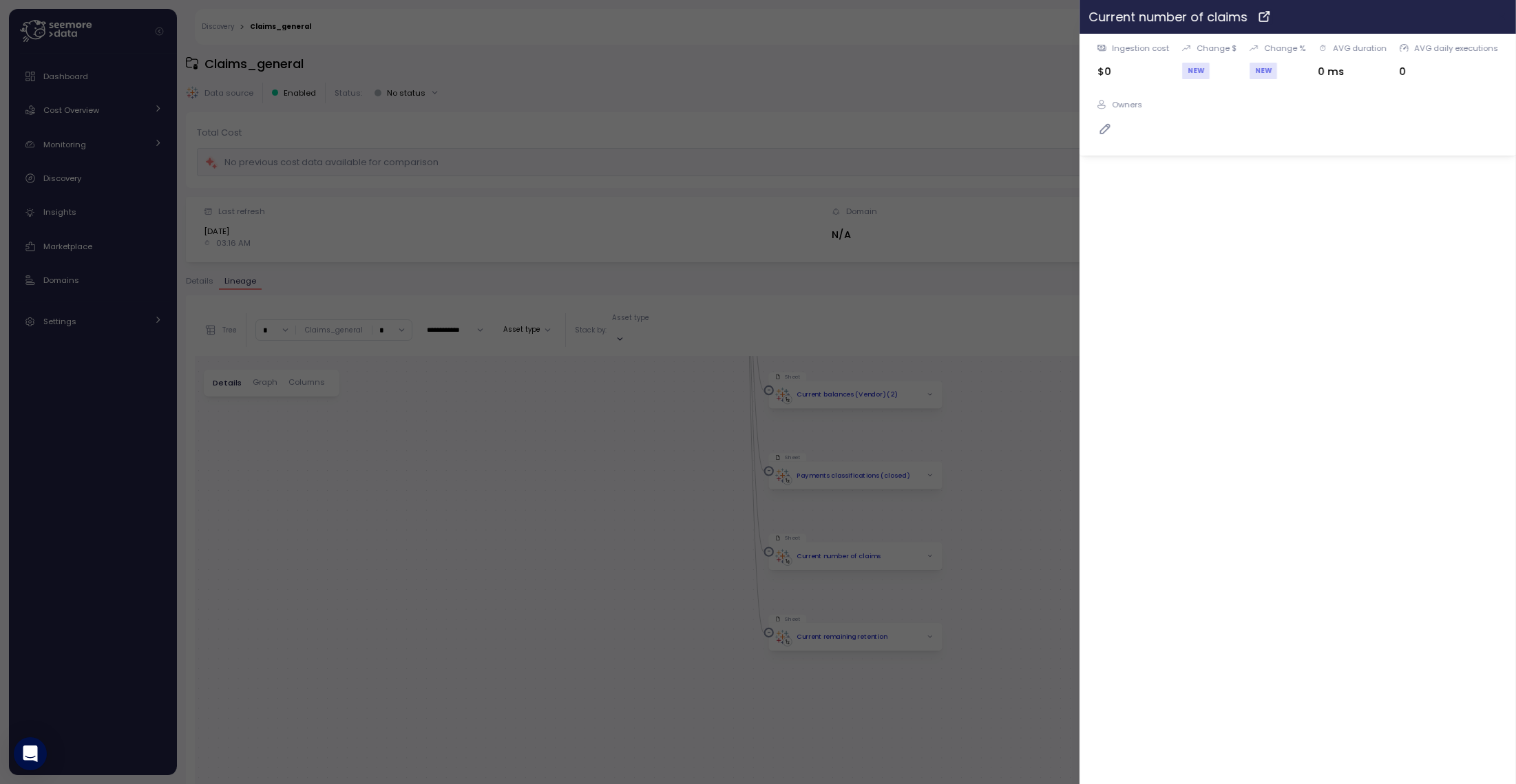
drag, startPoint x: 1503, startPoint y: 18, endPoint x: 1388, endPoint y: 94, distance: 137.8
click at [1503, 18] on icon "button" at bounding box center [1502, 17] width 6 height 6
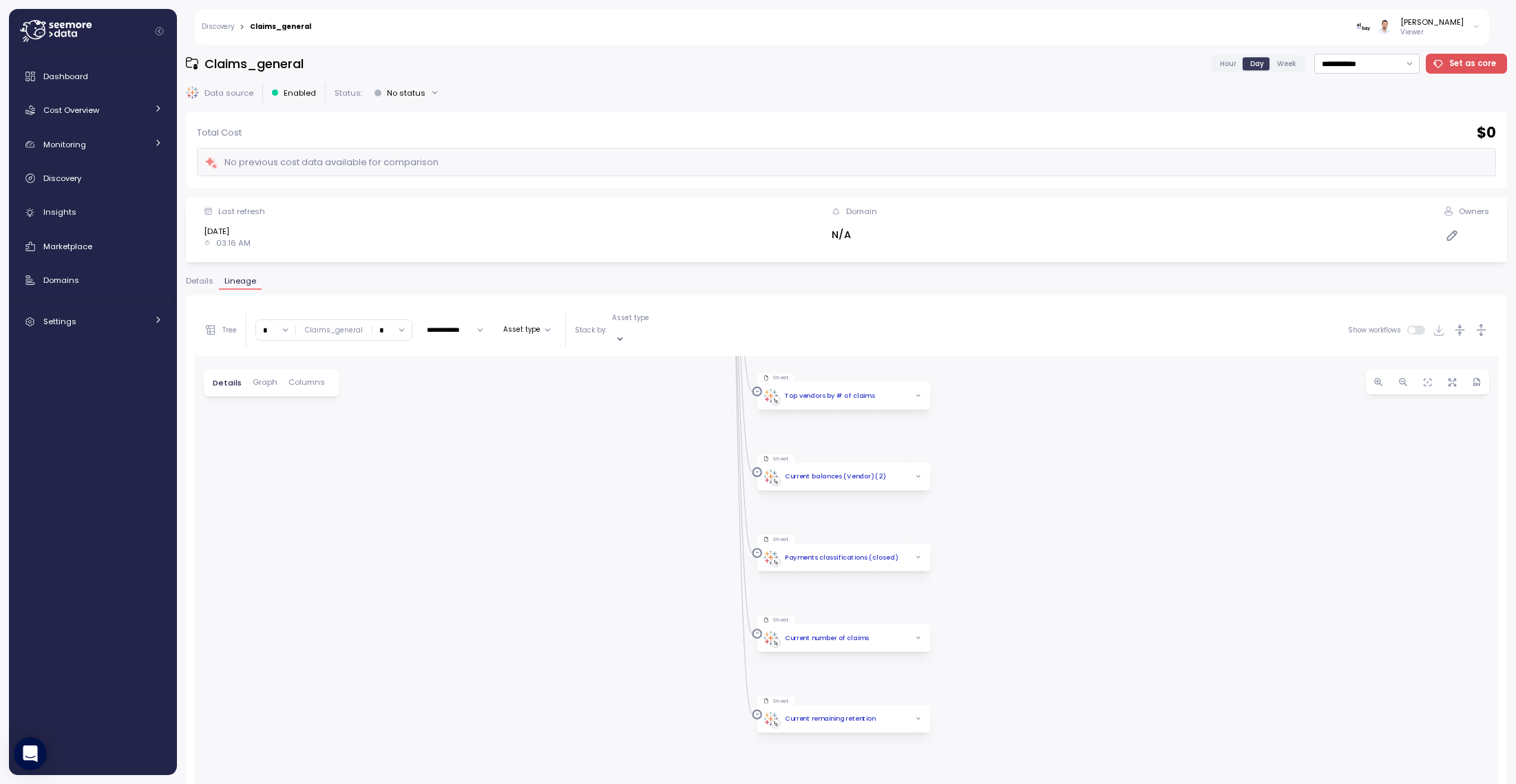
drag, startPoint x: 1033, startPoint y: 474, endPoint x: 972, endPoint y: 550, distance: 97.5
click at [1021, 556] on div "Custom SQL Custom SQL Query5 Data source Claims_general Custom SQL Custom SQL Q…" at bounding box center [846, 695] width 1303 height 678
click at [839, 553] on div "Payments classifications (closed)" at bounding box center [841, 557] width 113 height 9
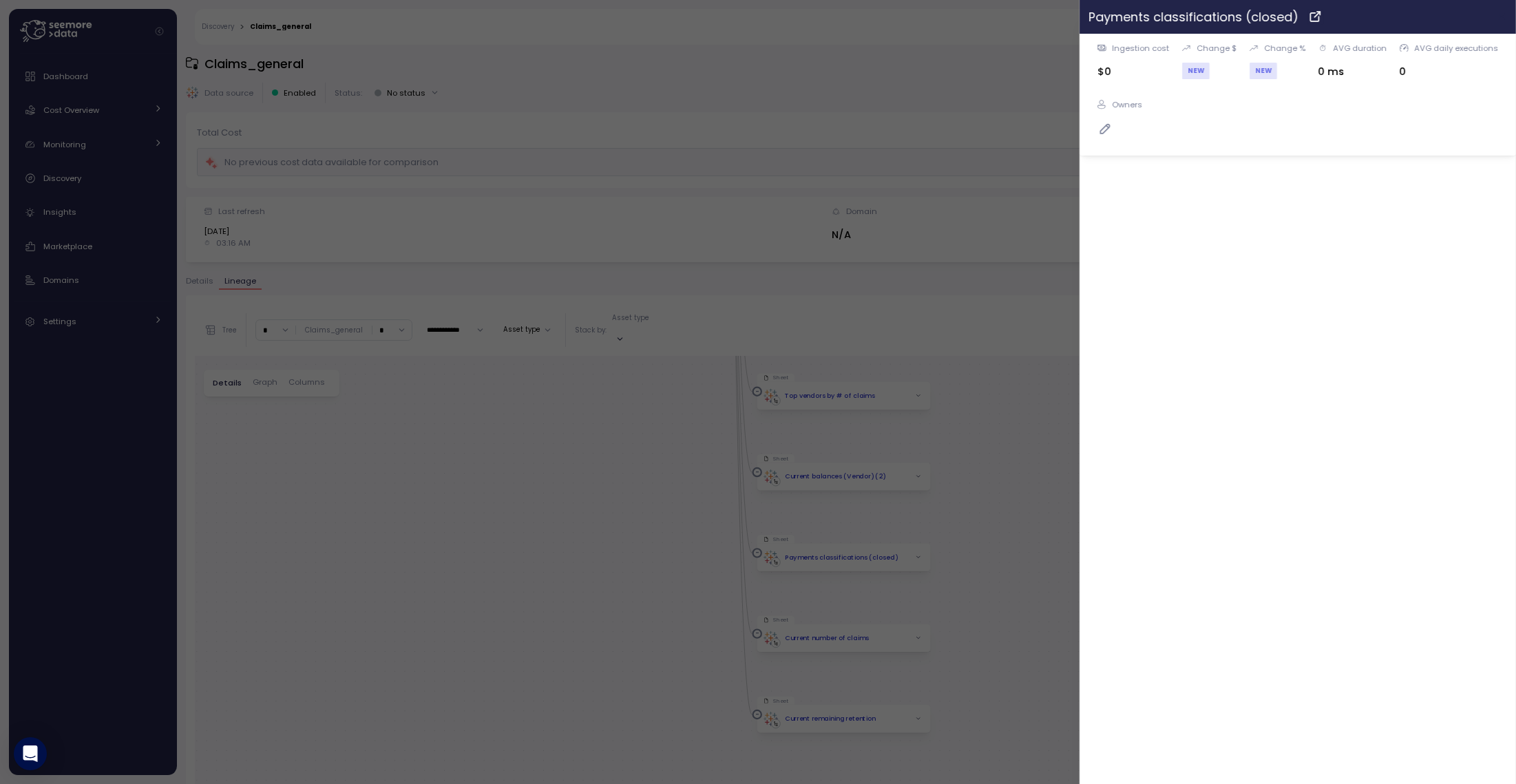
click at [1499, 17] on icon "button" at bounding box center [1502, 16] width 11 height 11
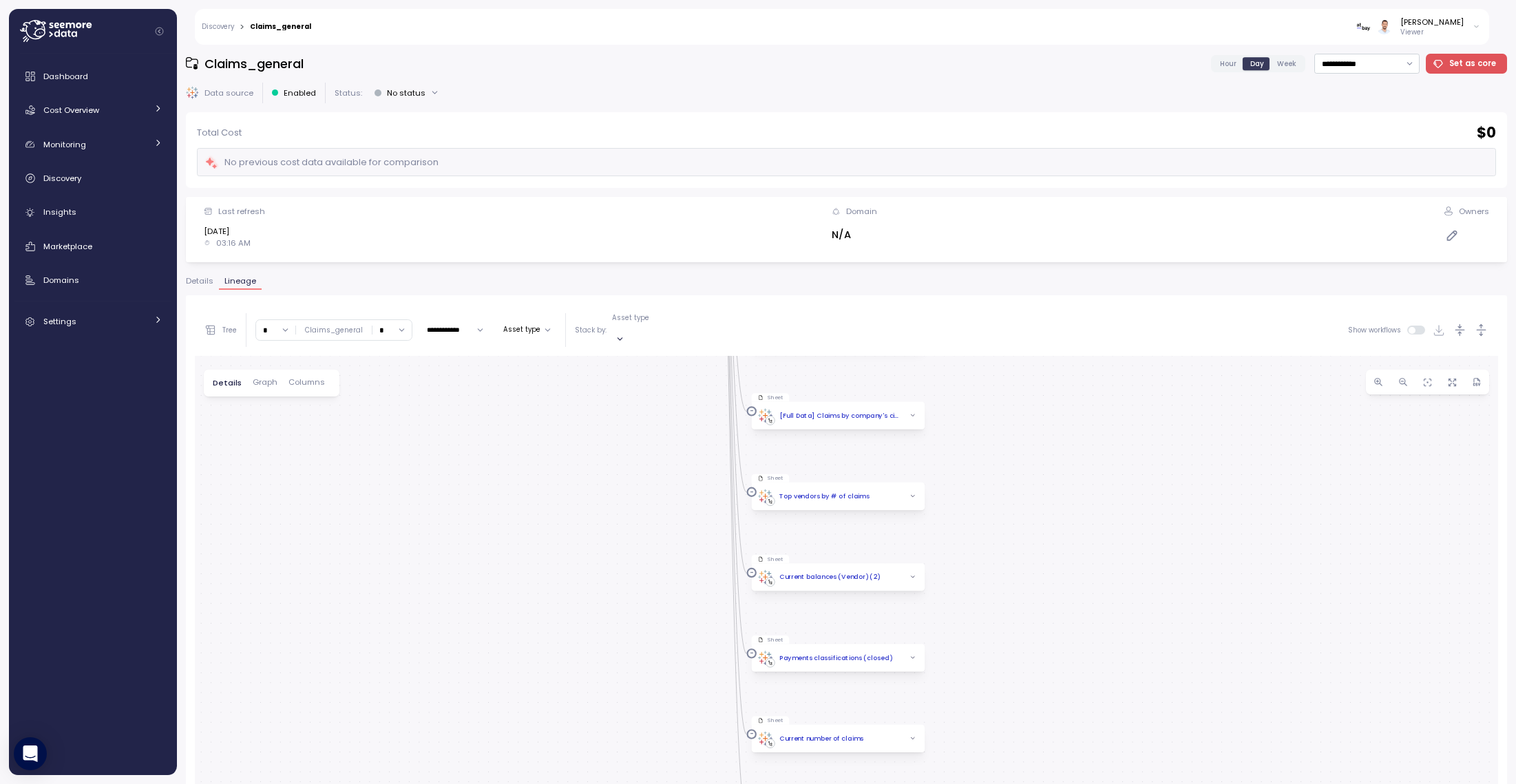
drag, startPoint x: 1003, startPoint y: 542, endPoint x: 1000, endPoint y: 599, distance: 57.1
click at [1000, 599] on div "Custom SQL Custom SQL Query5 Data source Claims_general Custom SQL Custom SQL Q…" at bounding box center [846, 695] width 1303 height 678
drag, startPoint x: 997, startPoint y: 450, endPoint x: 989, endPoint y: 598, distance: 148.2
click at [989, 598] on div "Custom SQL Custom SQL Query5 Data source Claims_general Custom SQL Custom SQL Q…" at bounding box center [846, 695] width 1303 height 678
drag, startPoint x: 1000, startPoint y: 559, endPoint x: 983, endPoint y: 536, distance: 28.6
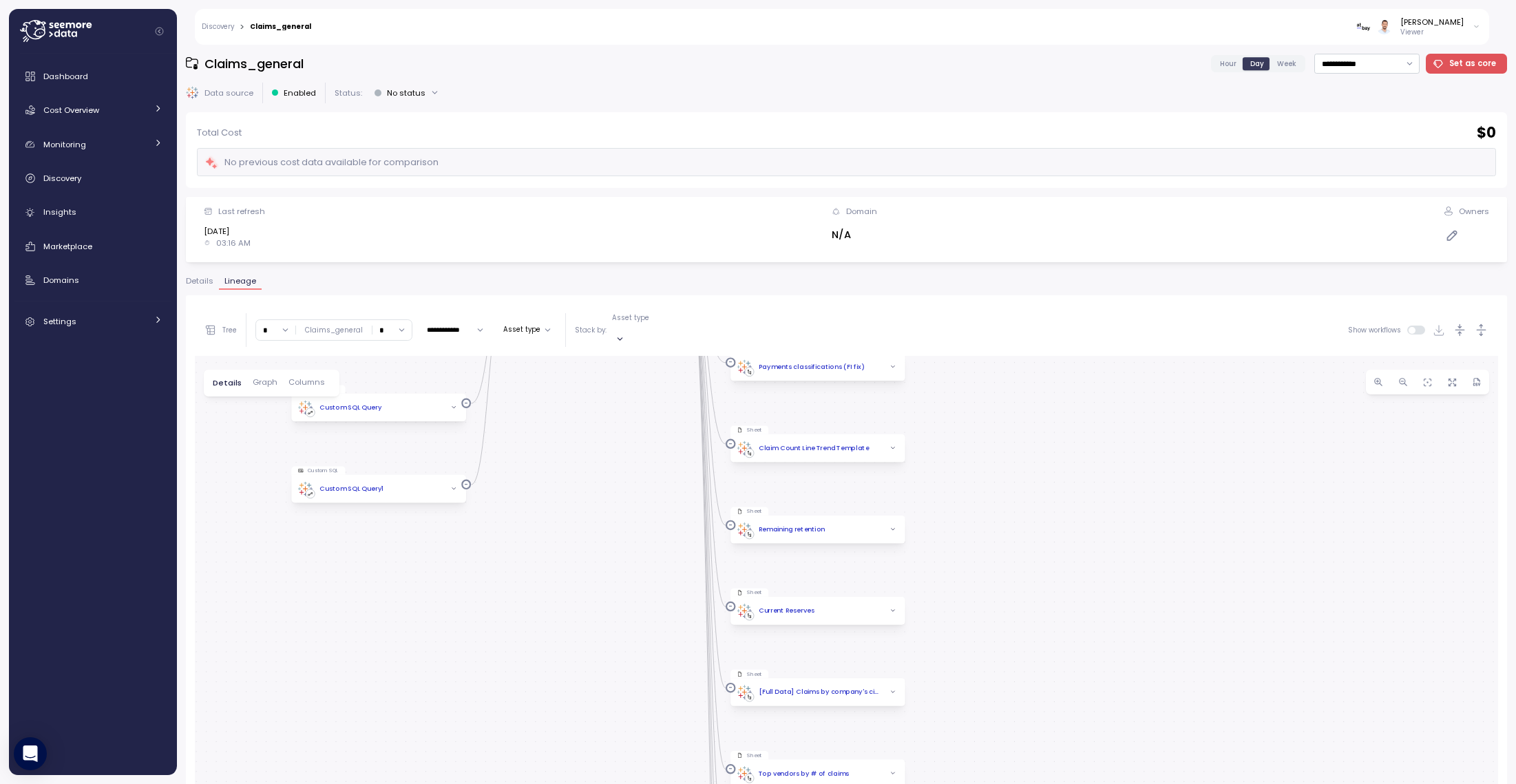
click at [999, 579] on div "Custom SQL Custom SQL Query5 Data source Claims_general Custom SQL Custom SQL Q…" at bounding box center [846, 695] width 1303 height 678
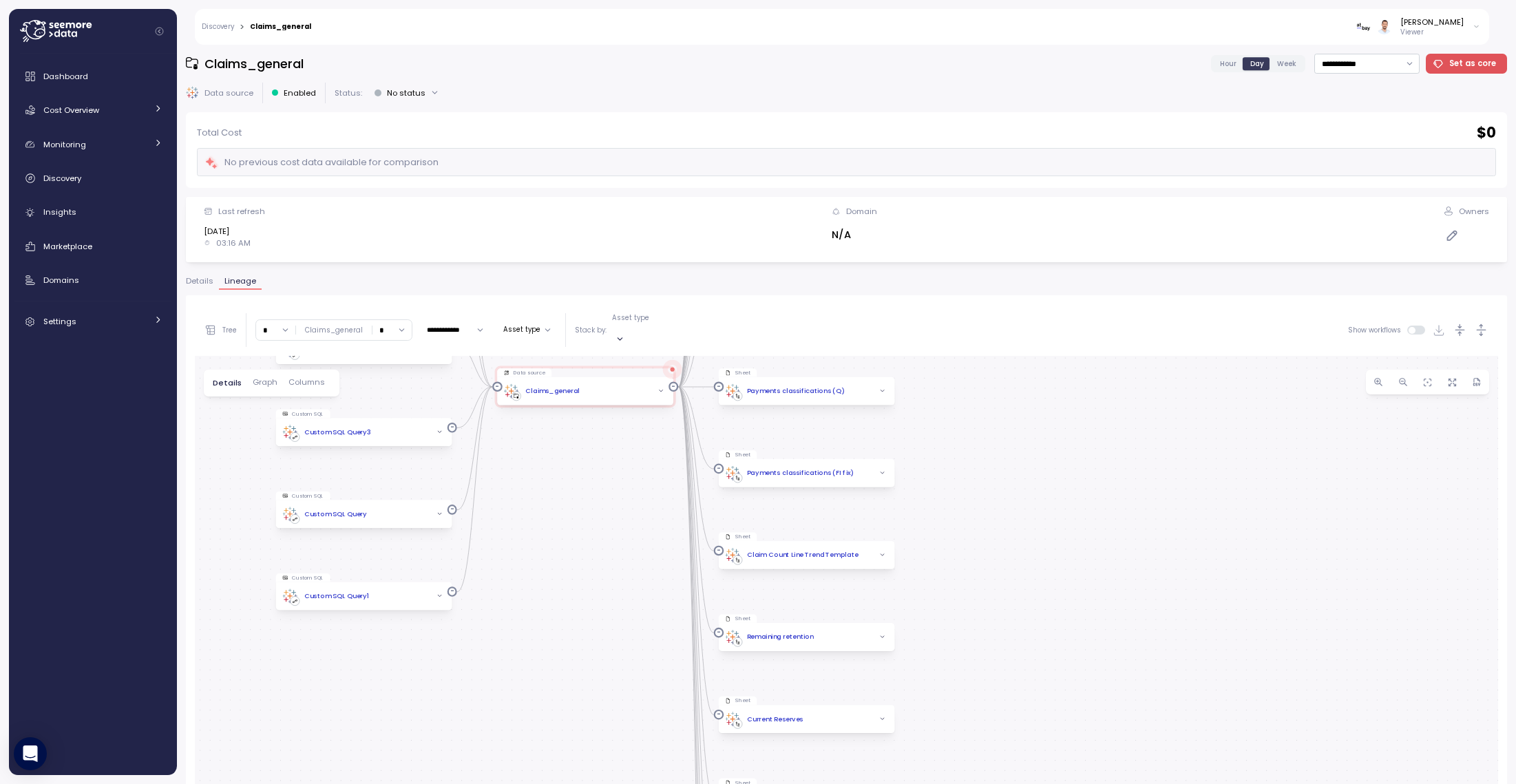
drag, startPoint x: 982, startPoint y: 449, endPoint x: 972, endPoint y: 564, distance: 115.4
click at [972, 564] on div "Custom SQL Custom SQL Query5 Data source Claims_general Custom SQL Custom SQL Q…" at bounding box center [846, 695] width 1303 height 678
drag, startPoint x: 951, startPoint y: 447, endPoint x: 953, endPoint y: 538, distance: 91.0
click at [951, 541] on div "Custom SQL Custom SQL Query5 Data source Claims_general Custom SQL Custom SQL Q…" at bounding box center [846, 695] width 1303 height 678
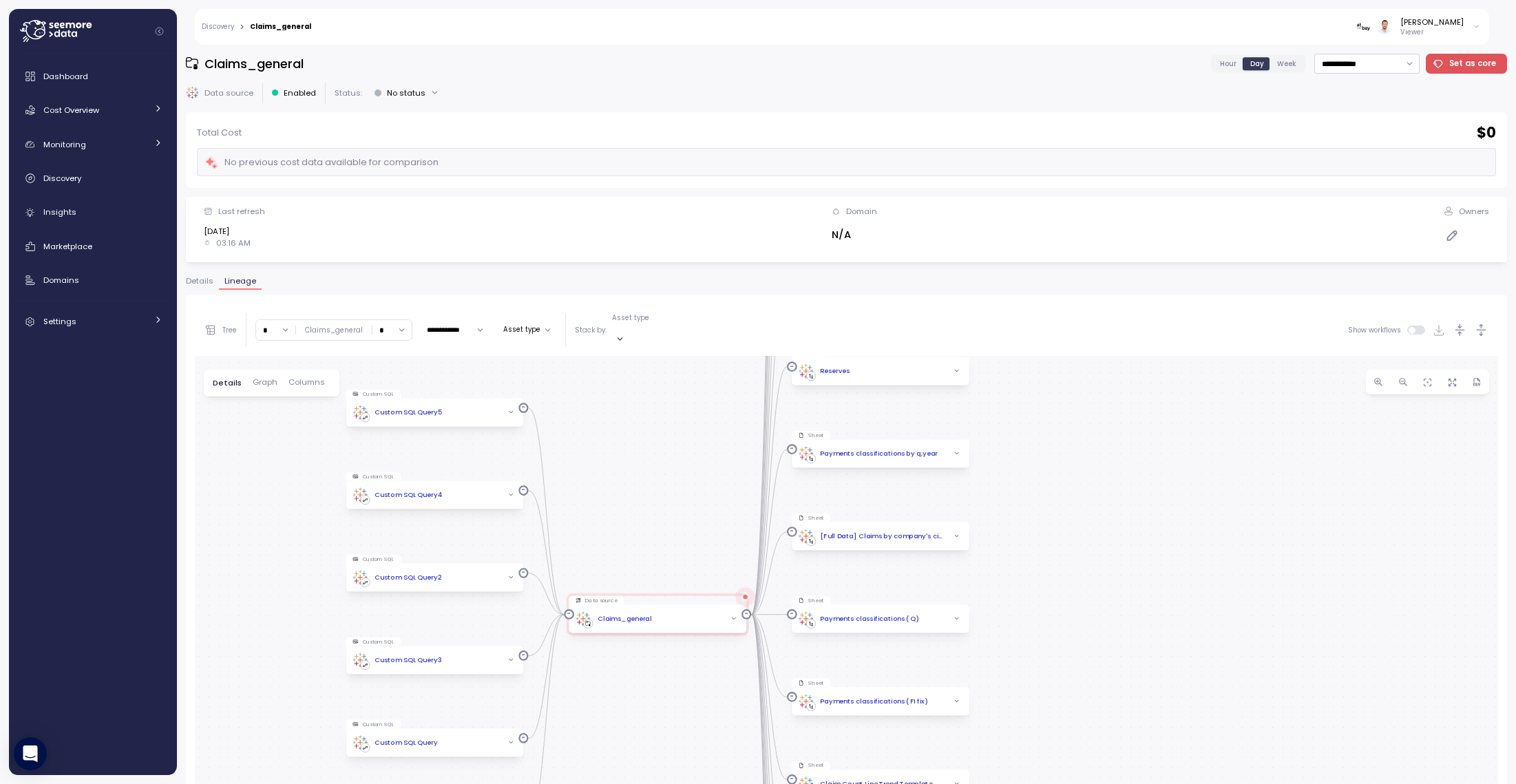
drag, startPoint x: 515, startPoint y: 380, endPoint x: 590, endPoint y: 508, distance: 148.4
click at [590, 508] on div "Custom SQL Custom SQL Query5 Data source Claims_general Custom SQL Custom SQL Q…" at bounding box center [846, 695] width 1303 height 678
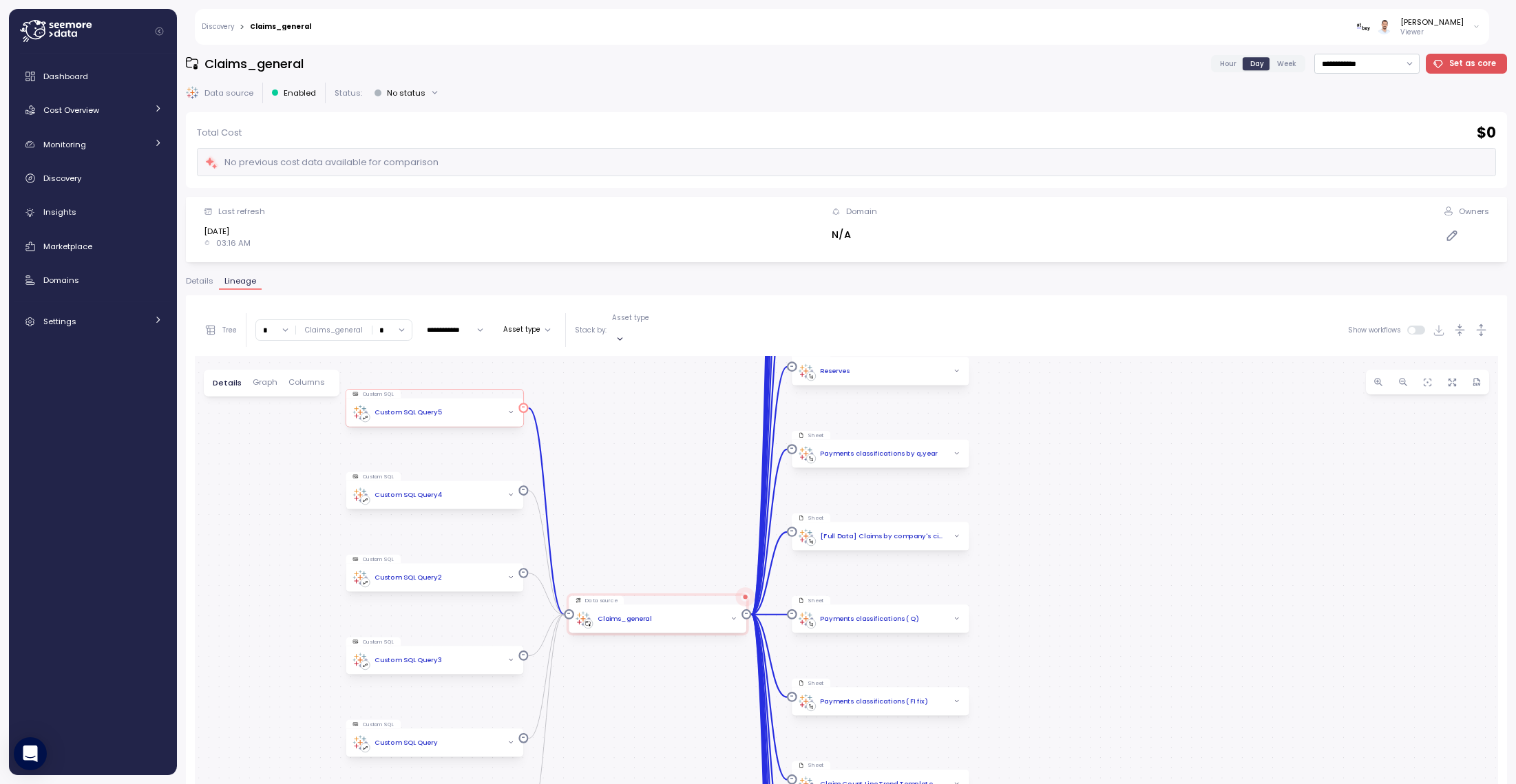
click at [511, 409] on icon "button" at bounding box center [511, 413] width 7 height 7
click at [512, 498] on icon "button" at bounding box center [511, 501] width 7 height 7
click at [512, 593] on icon "button" at bounding box center [511, 597] width 7 height 7
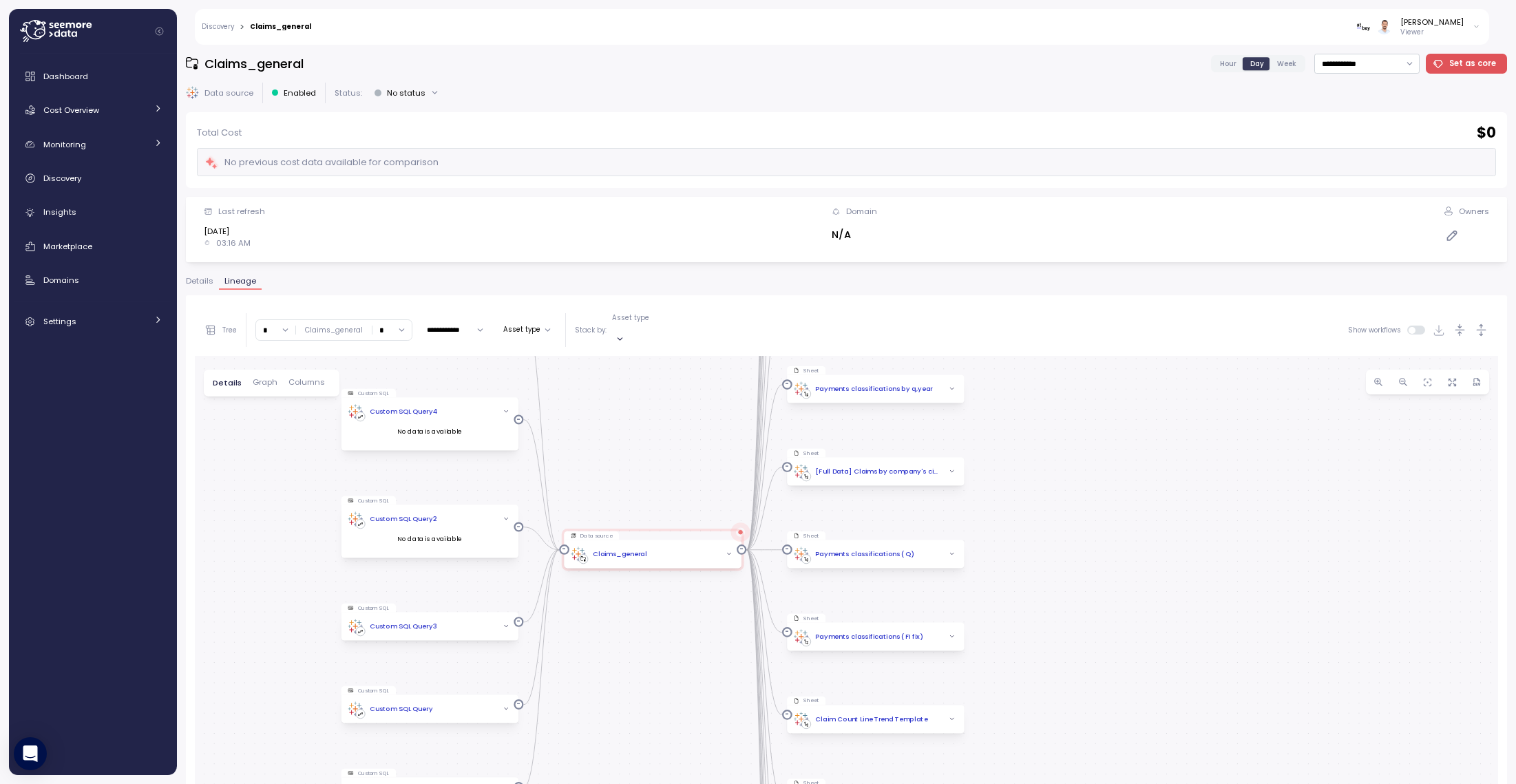
drag, startPoint x: 606, startPoint y: 482, endPoint x: 529, endPoint y: 604, distance: 144.3
click at [606, 482] on div "Custom SQL Custom SQL Query5 No data is available Data source Claims_general Cu…" at bounding box center [846, 695] width 1303 height 678
click at [506, 622] on span "button" at bounding box center [506, 627] width 10 height 10
click at [584, 577] on div "Custom SQL Custom SQL Query5 No data is available Data source Claims_general Cu…" at bounding box center [846, 695] width 1303 height 678
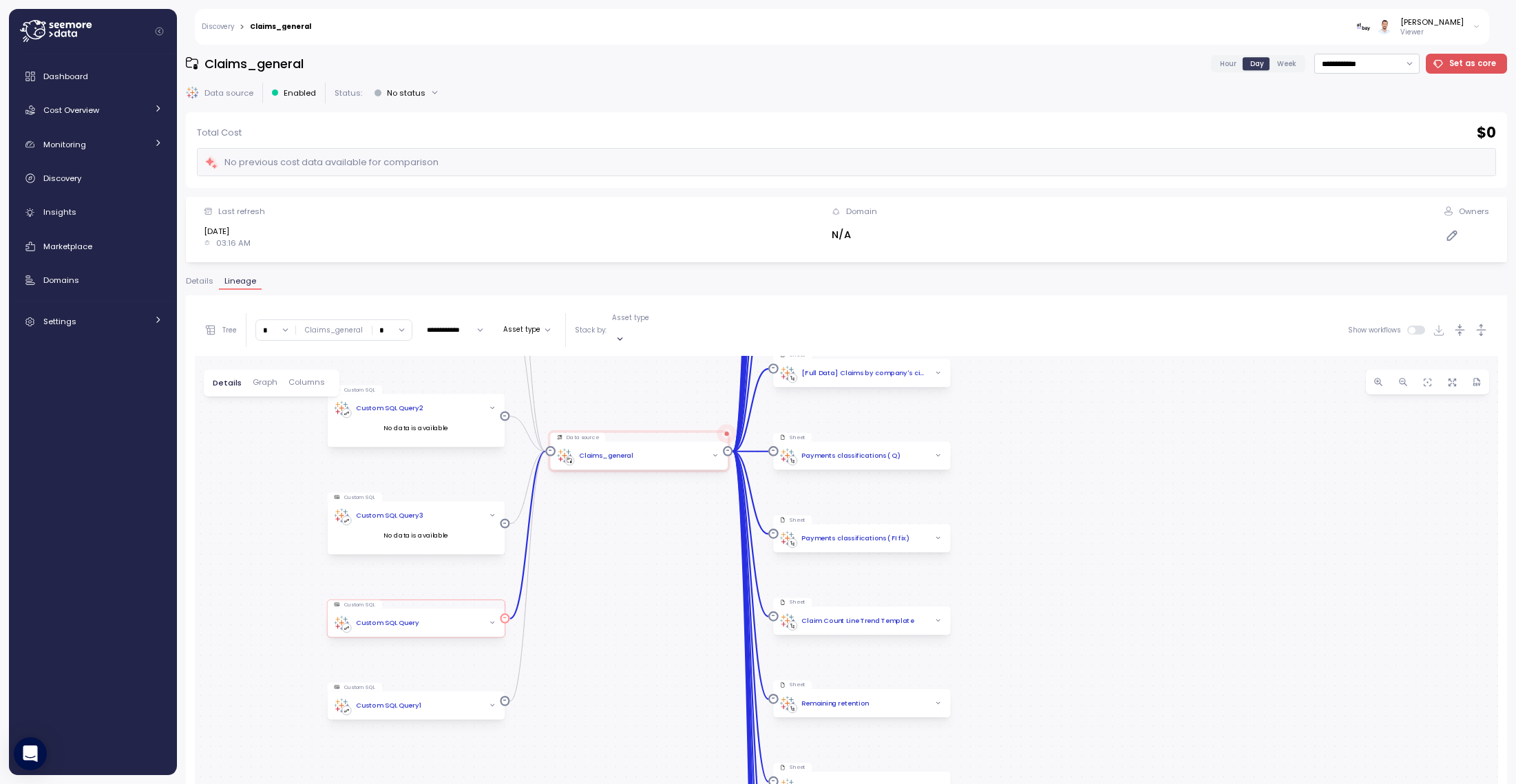
click at [491, 620] on icon "button" at bounding box center [493, 623] width 7 height 7
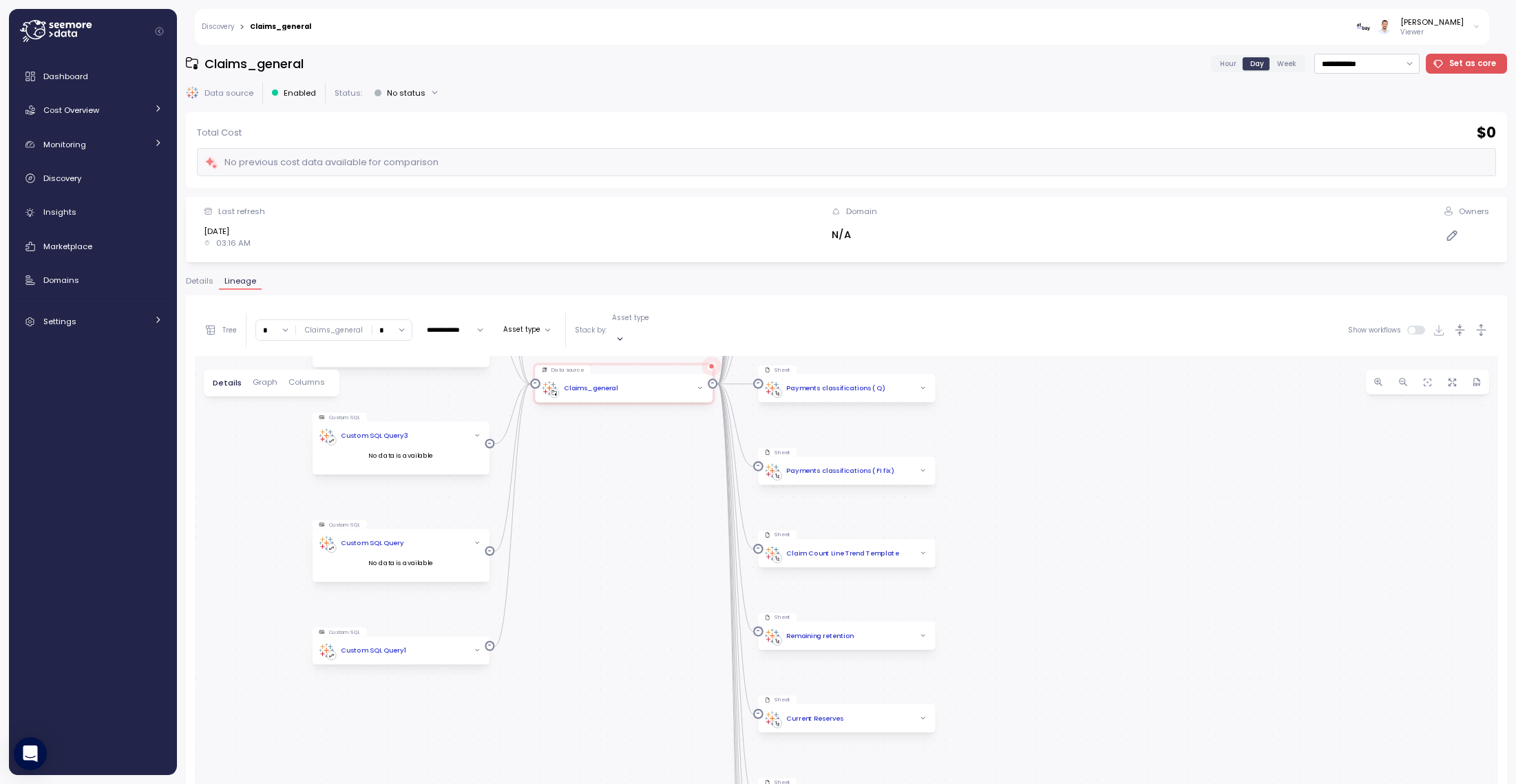
drag, startPoint x: 562, startPoint y: 594, endPoint x: 552, endPoint y: 610, distance: 18.9
click at [562, 594] on div "Custom SQL Custom SQL Query5 No data is available Data source Claims_general Cu…" at bounding box center [846, 695] width 1303 height 678
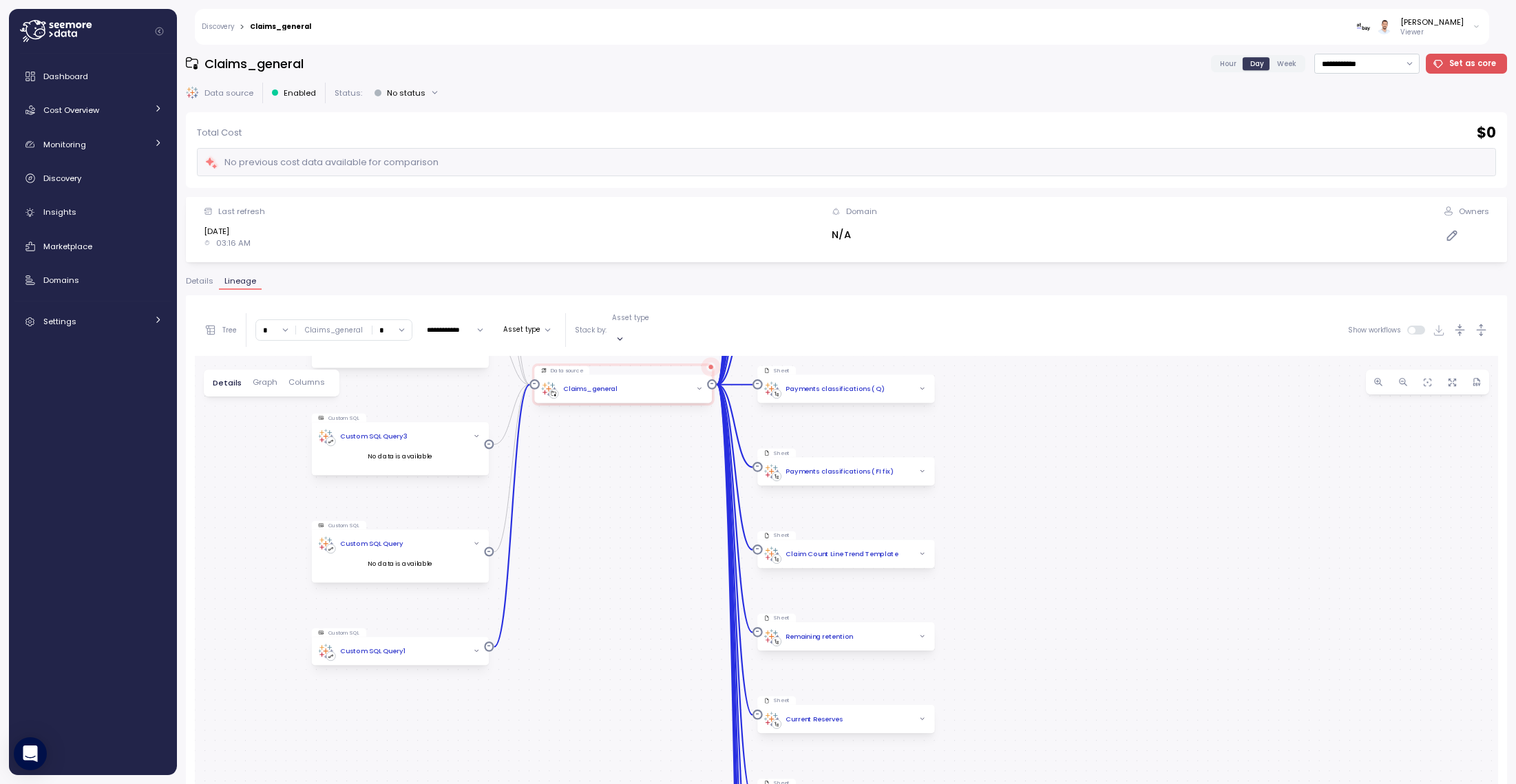
click at [477, 650] on icon "button" at bounding box center [477, 651] width 4 height 1
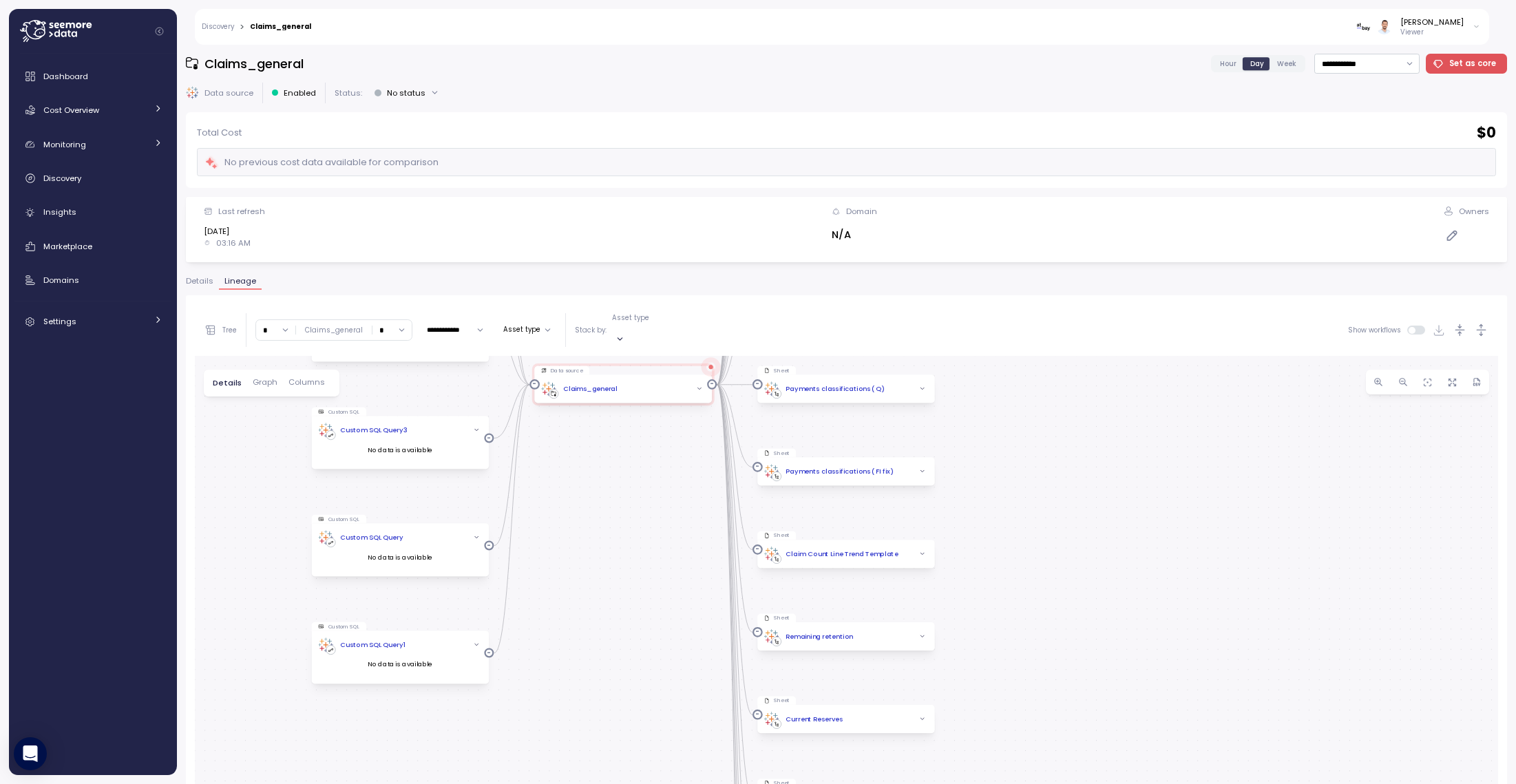
click at [558, 647] on div "Custom SQL Custom SQL Query5 No data is available Data source Claims_general Cu…" at bounding box center [846, 695] width 1303 height 678
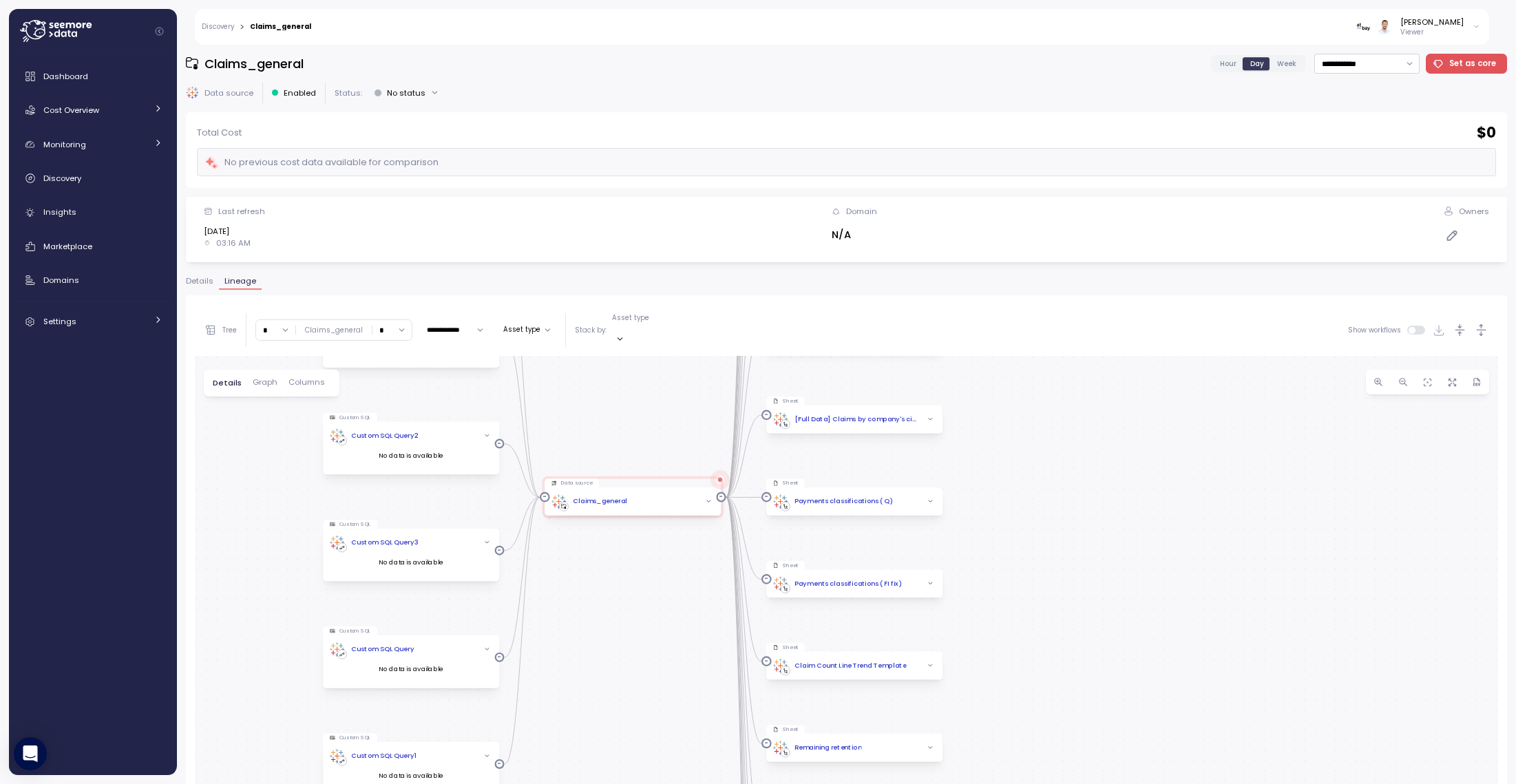
drag, startPoint x: 626, startPoint y: 451, endPoint x: 636, endPoint y: 564, distance: 113.4
click at [636, 564] on div "Custom SQL Custom SQL Query5 No data is available Data source Claims_general Cu…" at bounding box center [846, 695] width 1303 height 678
drag, startPoint x: 1042, startPoint y: 533, endPoint x: 1031, endPoint y: 515, distance: 21.1
click at [1042, 533] on div "Custom SQL Custom SQL Query5 No data is available Data source Claims_general Cu…" at bounding box center [846, 695] width 1303 height 678
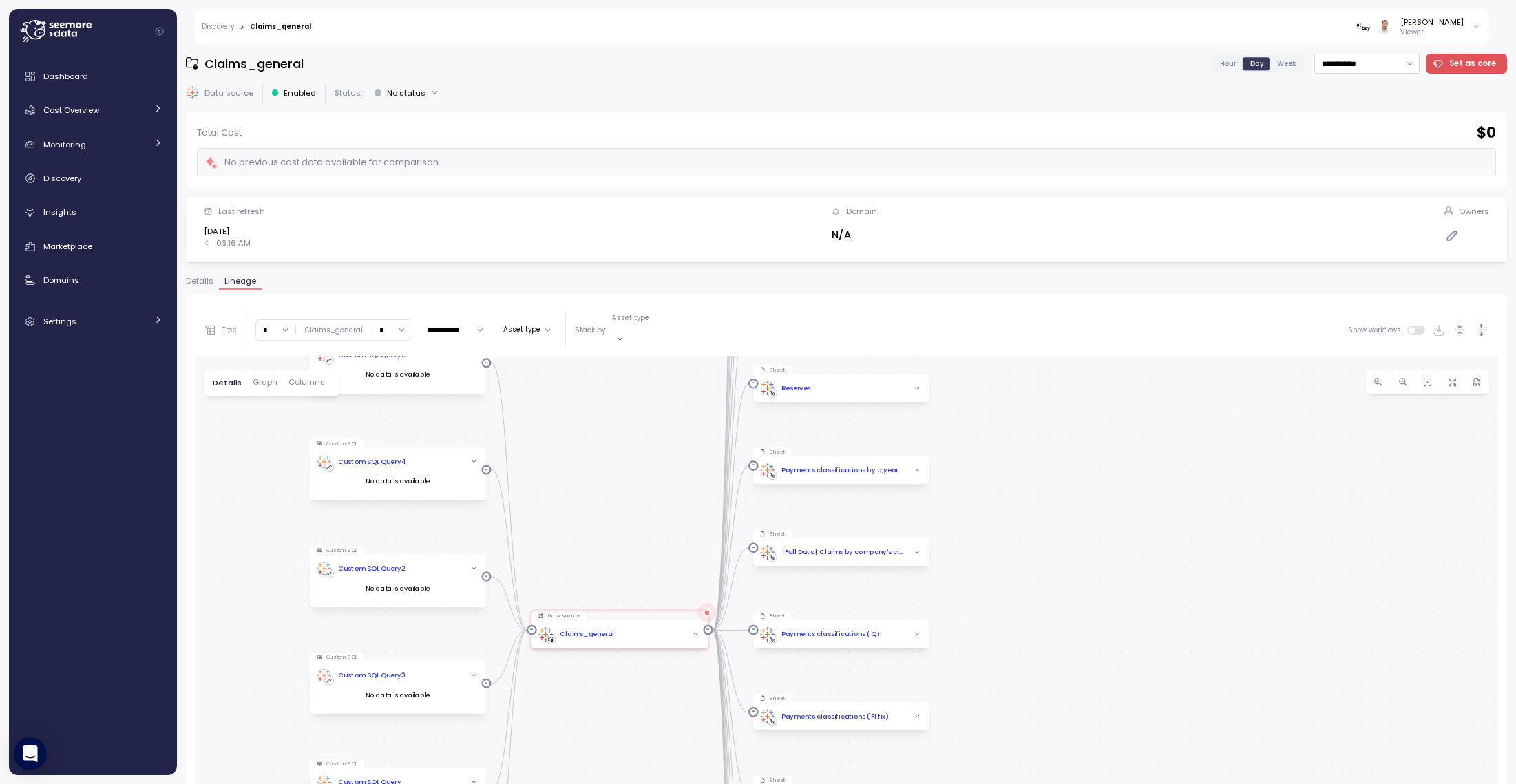
drag, startPoint x: 1008, startPoint y: 471, endPoint x: 995, endPoint y: 602, distance: 131.6
click at [995, 602] on div "Custom SQL Custom SQL Query5 No data is available Data source Claims_general Cu…" at bounding box center [846, 695] width 1303 height 678
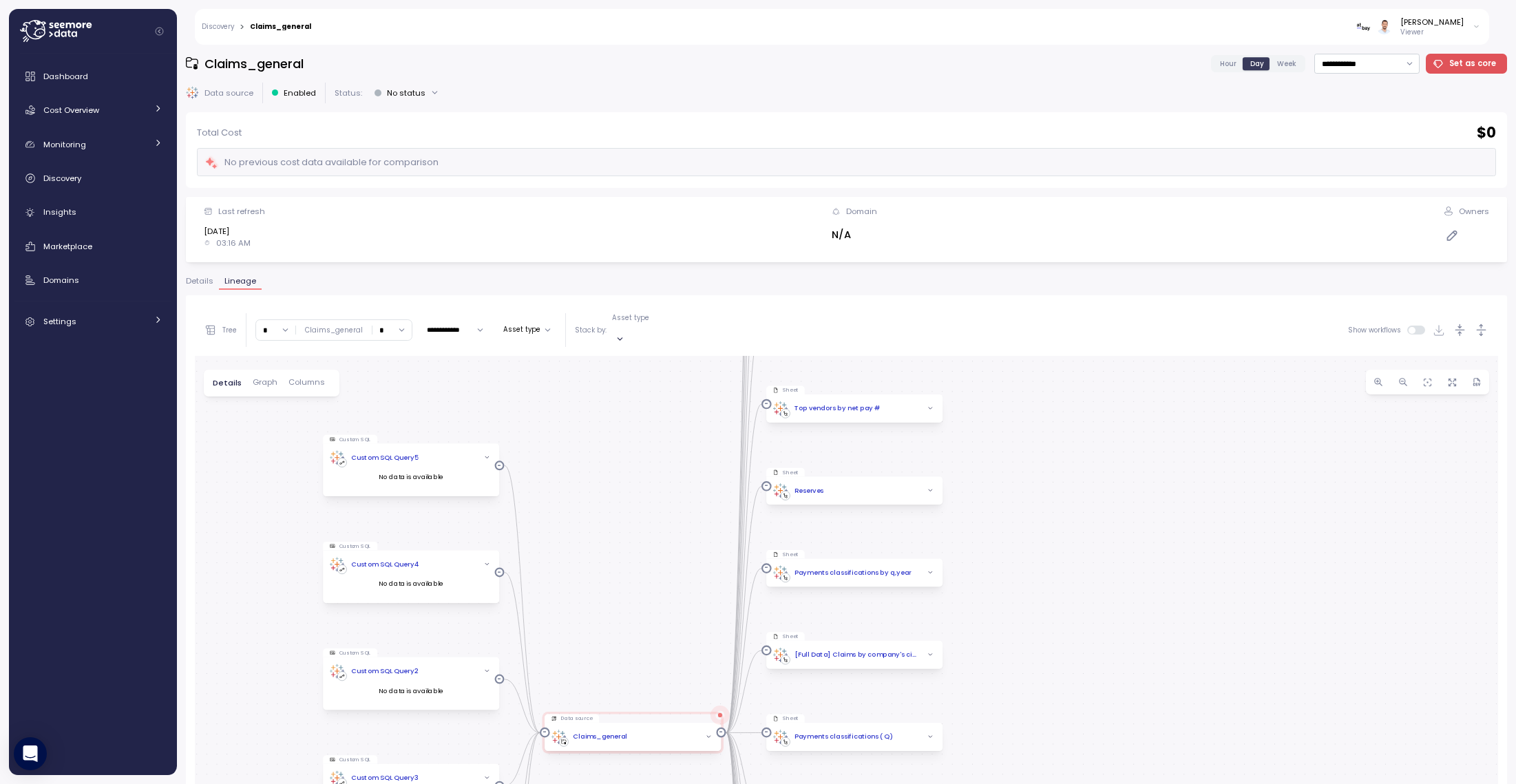
drag, startPoint x: 592, startPoint y: 513, endPoint x: 598, endPoint y: 539, distance: 26.7
click at [598, 539] on div "Custom SQL Custom SQL Query5 No data is available Data source Claims_general Cu…" at bounding box center [846, 695] width 1303 height 678
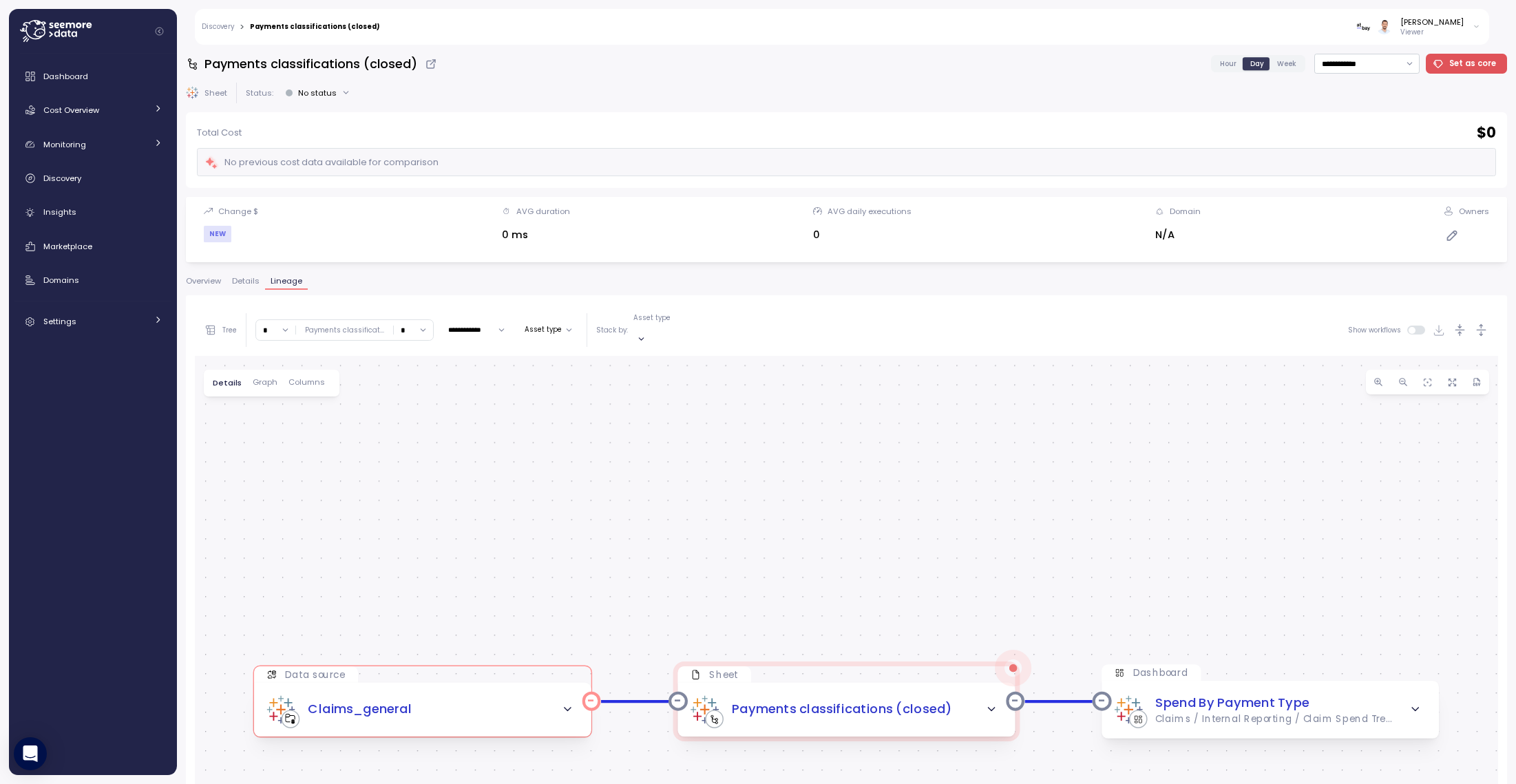
click at [567, 709] on icon "button" at bounding box center [567, 710] width 6 height 4
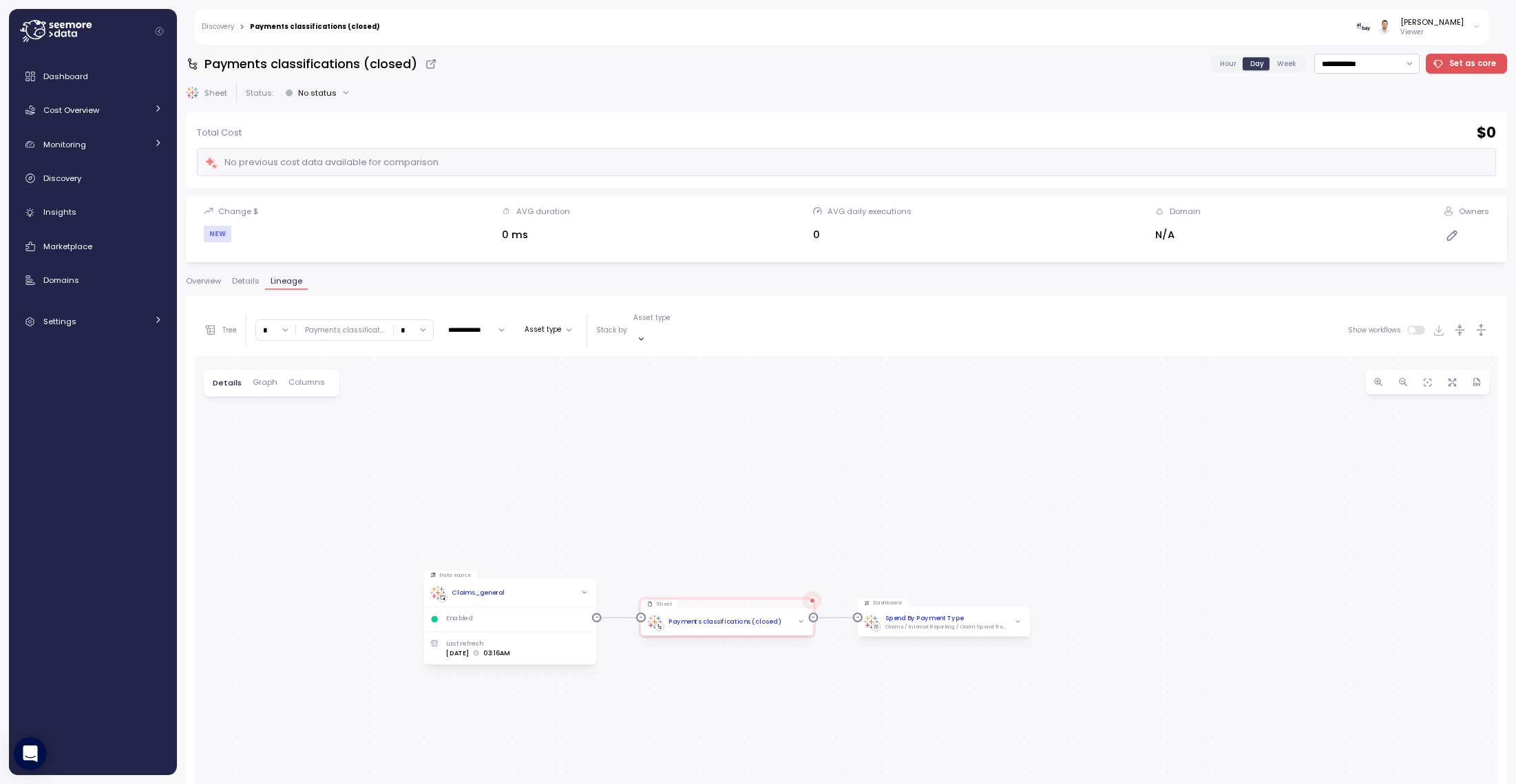
drag, startPoint x: 638, startPoint y: 630, endPoint x: 623, endPoint y: 592, distance: 40.9
click at [654, 517] on div "Data source Claims_general Enabled Last refresh [DATE] 03:16AM Sheet Payments c…" at bounding box center [846, 695] width 1303 height 678
click at [582, 589] on icon "button" at bounding box center [584, 592] width 6 height 6
